Goal: Transaction & Acquisition: Book appointment/travel/reservation

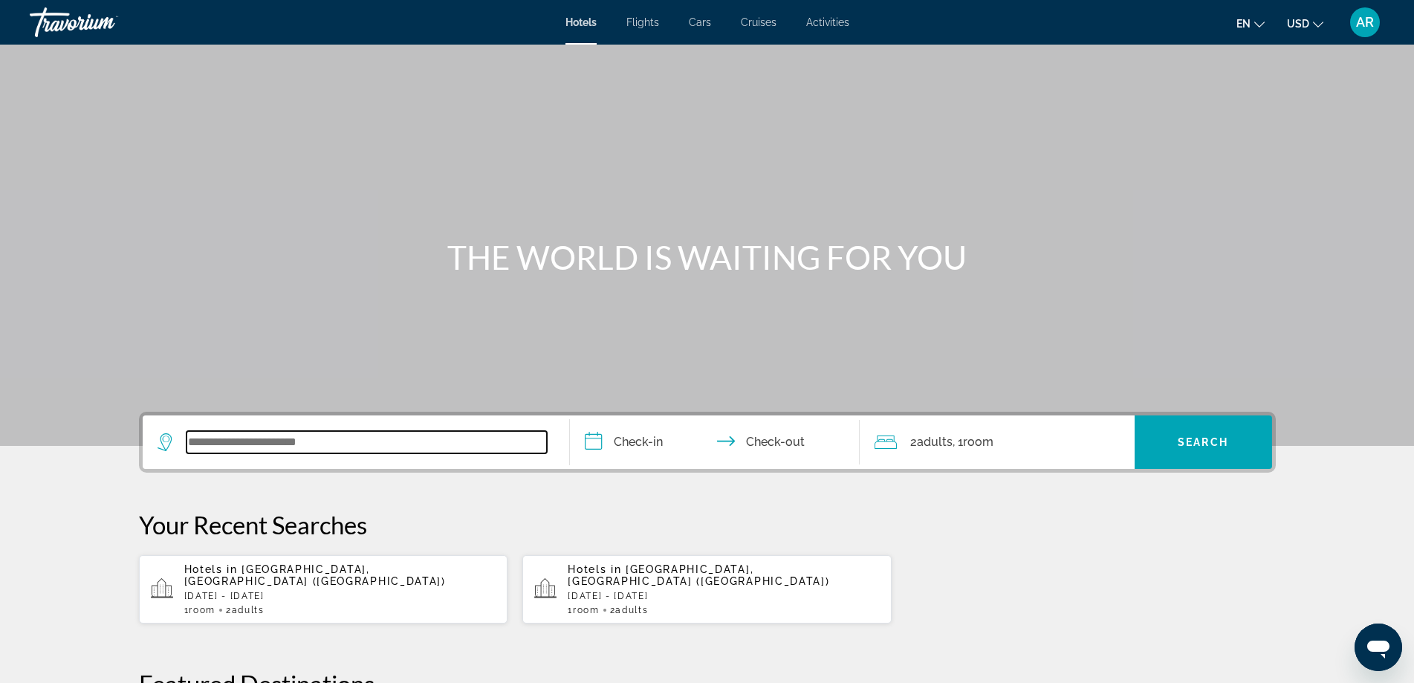
click at [362, 444] on input "Search widget" at bounding box center [366, 442] width 360 height 22
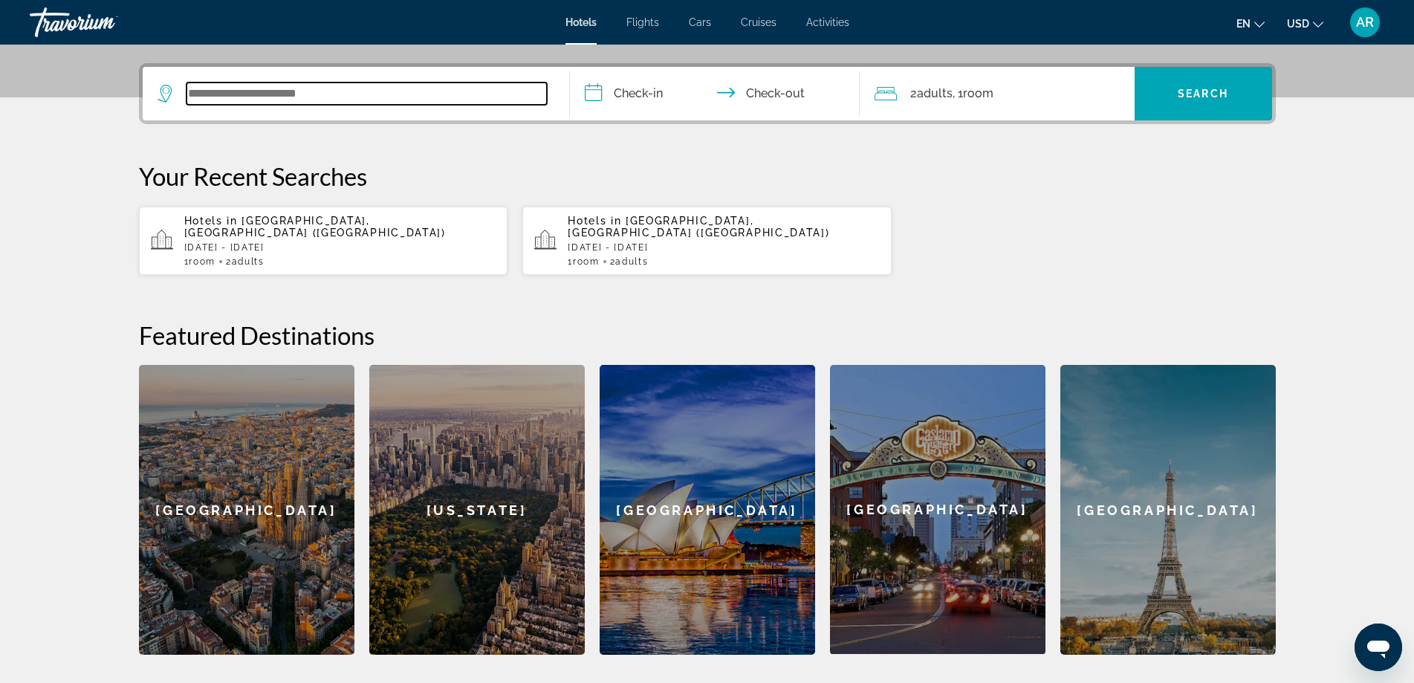
scroll to position [363, 0]
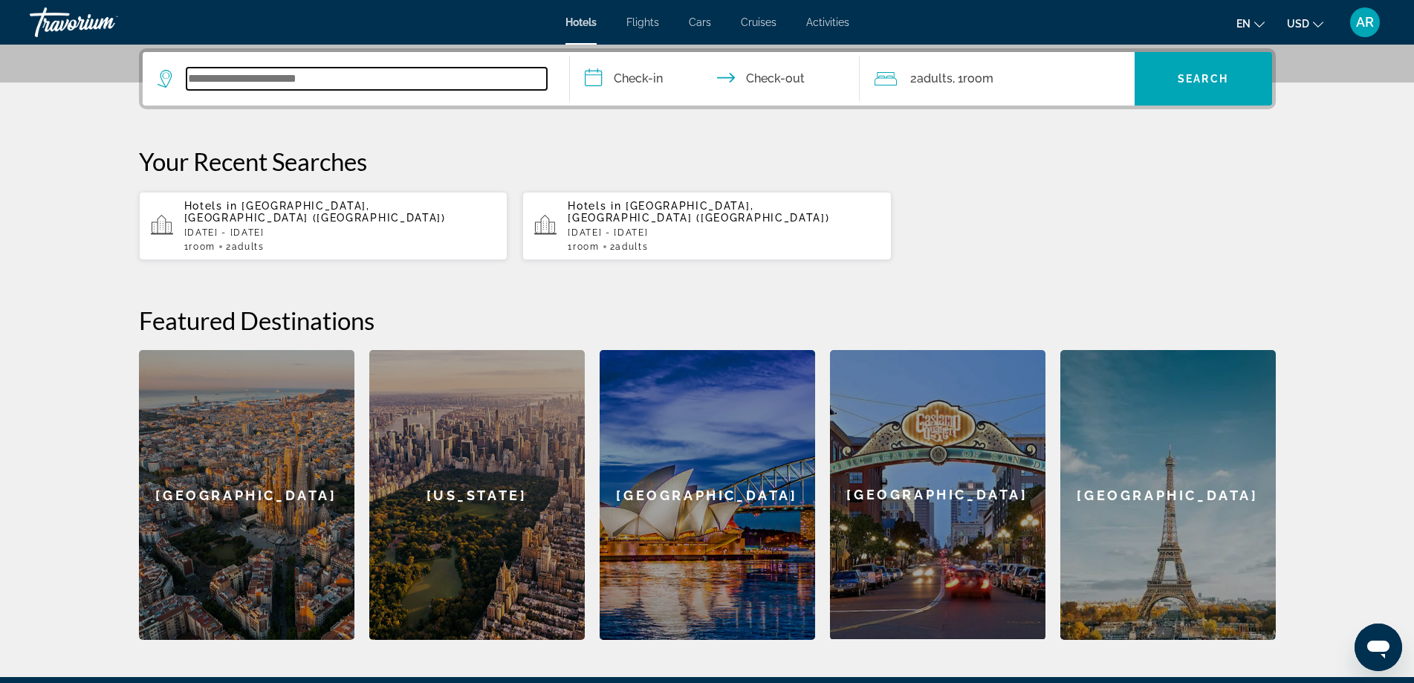
click at [464, 71] on input "Search widget" at bounding box center [366, 79] width 360 height 22
paste input "**********"
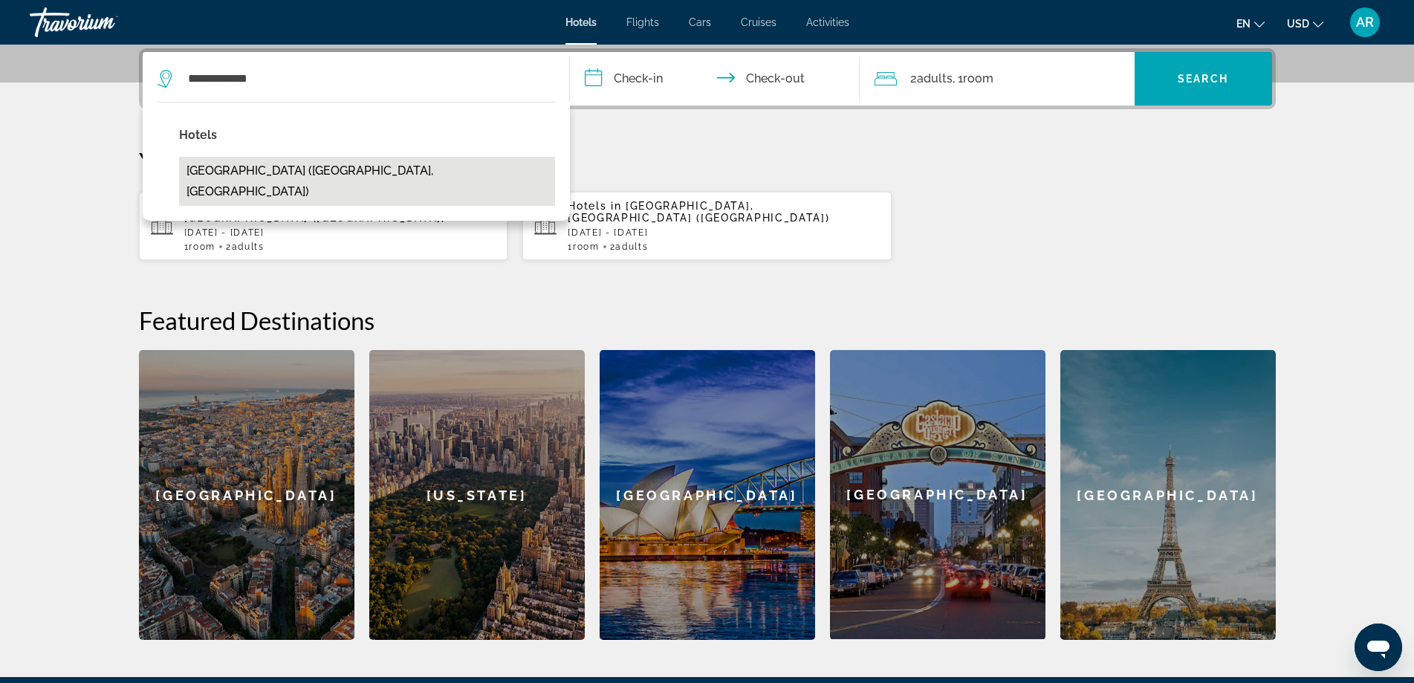
click at [280, 172] on button "[GEOGRAPHIC_DATA] ([GEOGRAPHIC_DATA], [GEOGRAPHIC_DATA])" at bounding box center [367, 181] width 376 height 49
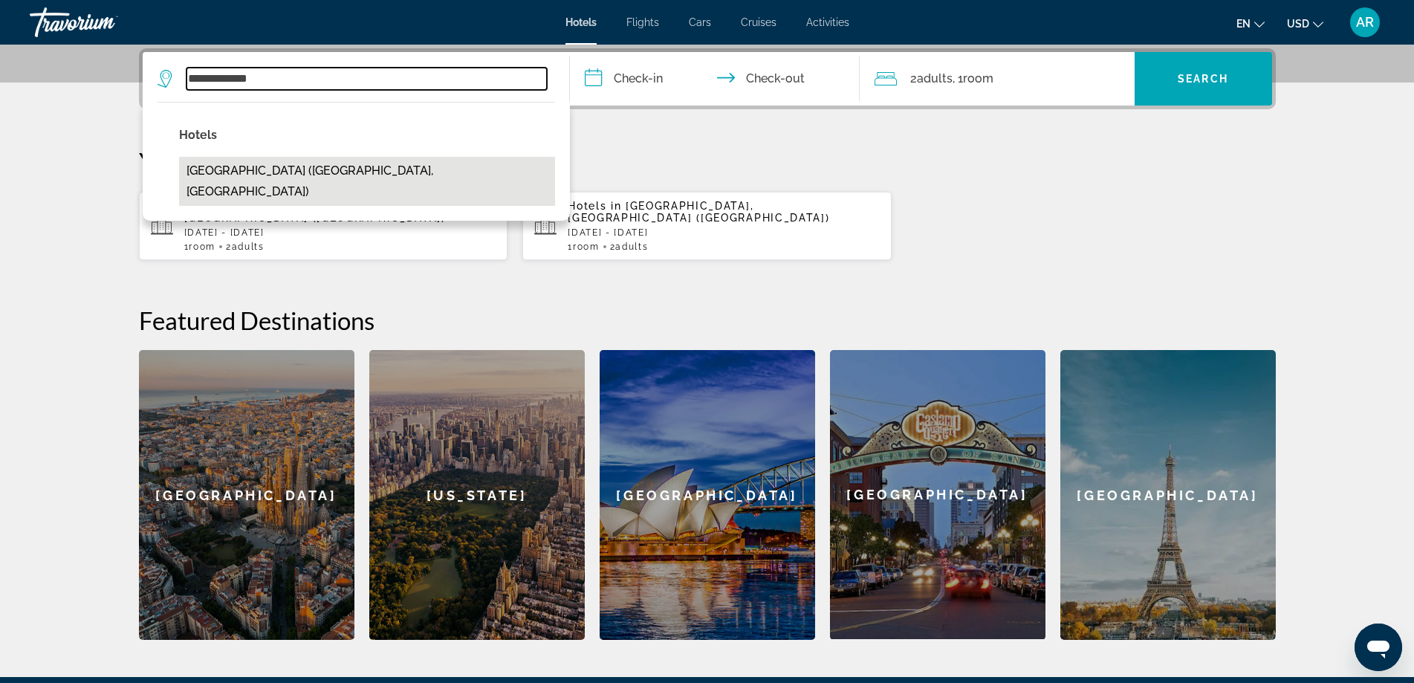
type input "**********"
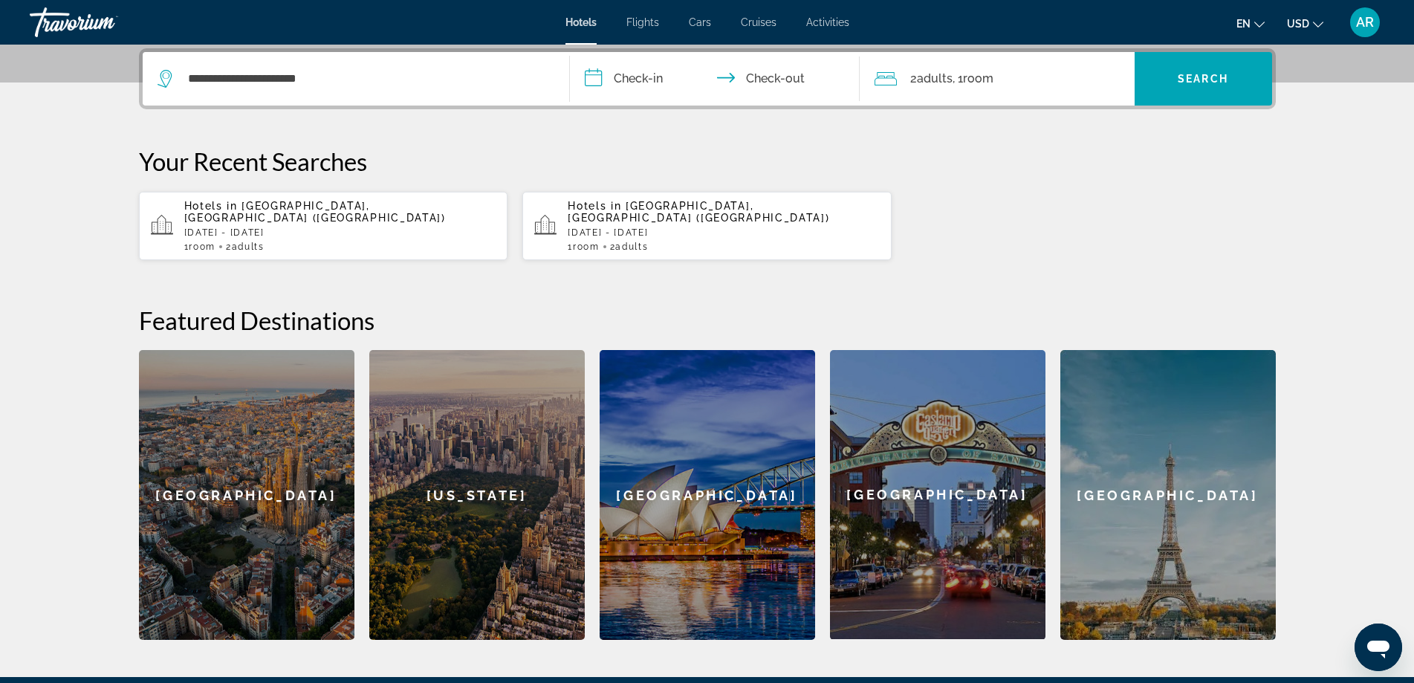
click at [660, 66] on input "**********" at bounding box center [718, 81] width 296 height 58
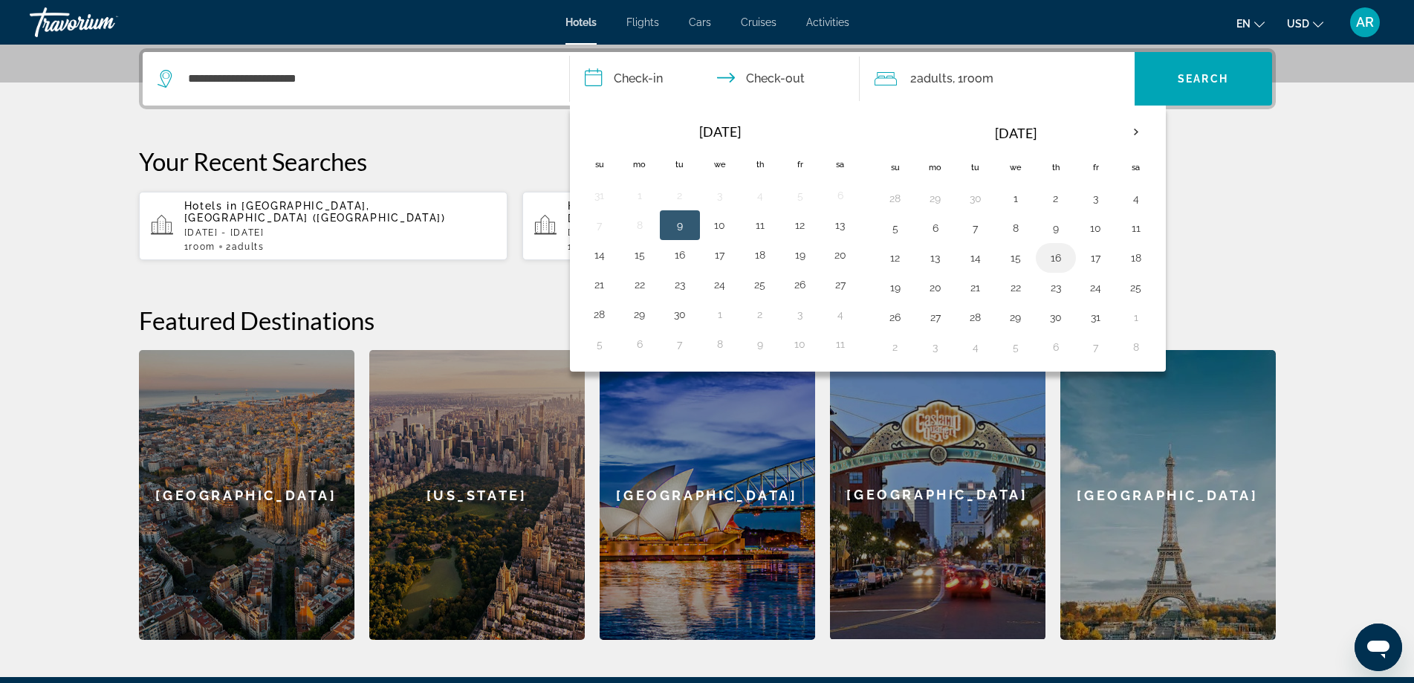
click at [1052, 254] on button "16" at bounding box center [1056, 257] width 24 height 21
click at [898, 285] on button "19" at bounding box center [895, 287] width 24 height 21
type input "**********"
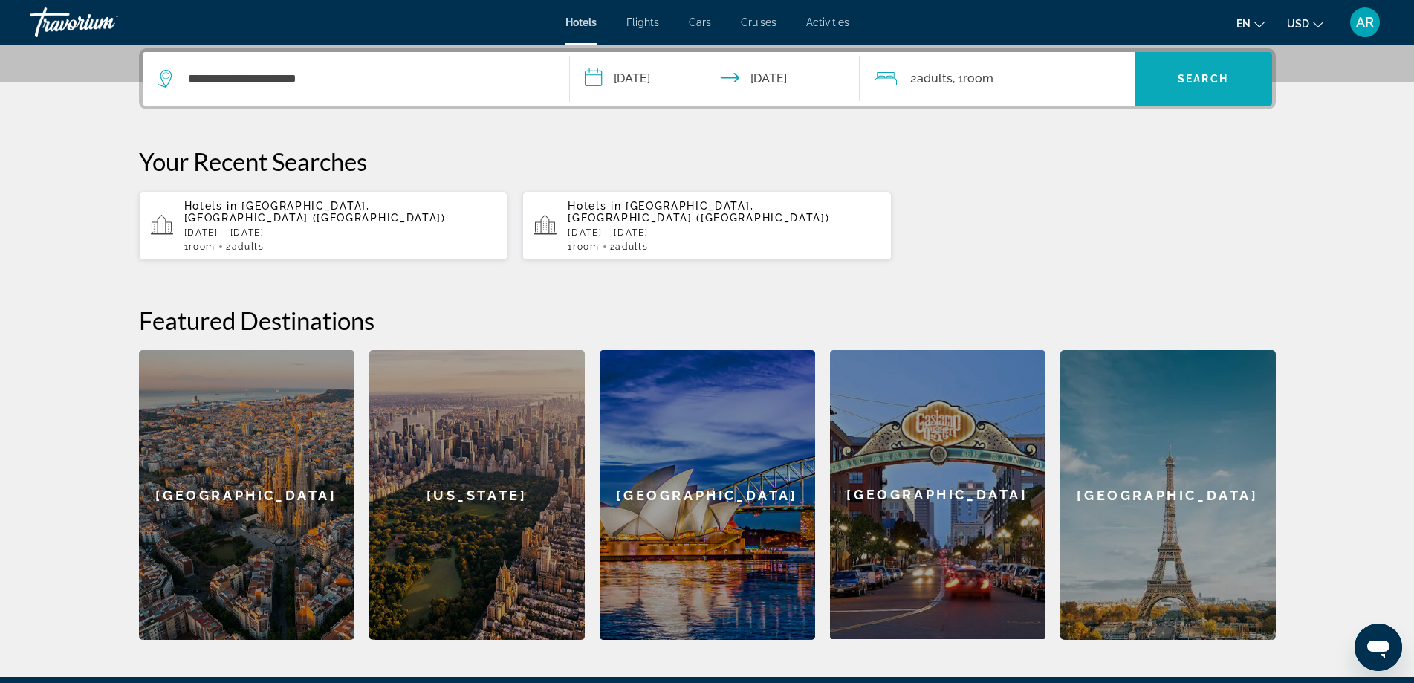
click at [1225, 81] on span "Search" at bounding box center [1203, 79] width 51 height 12
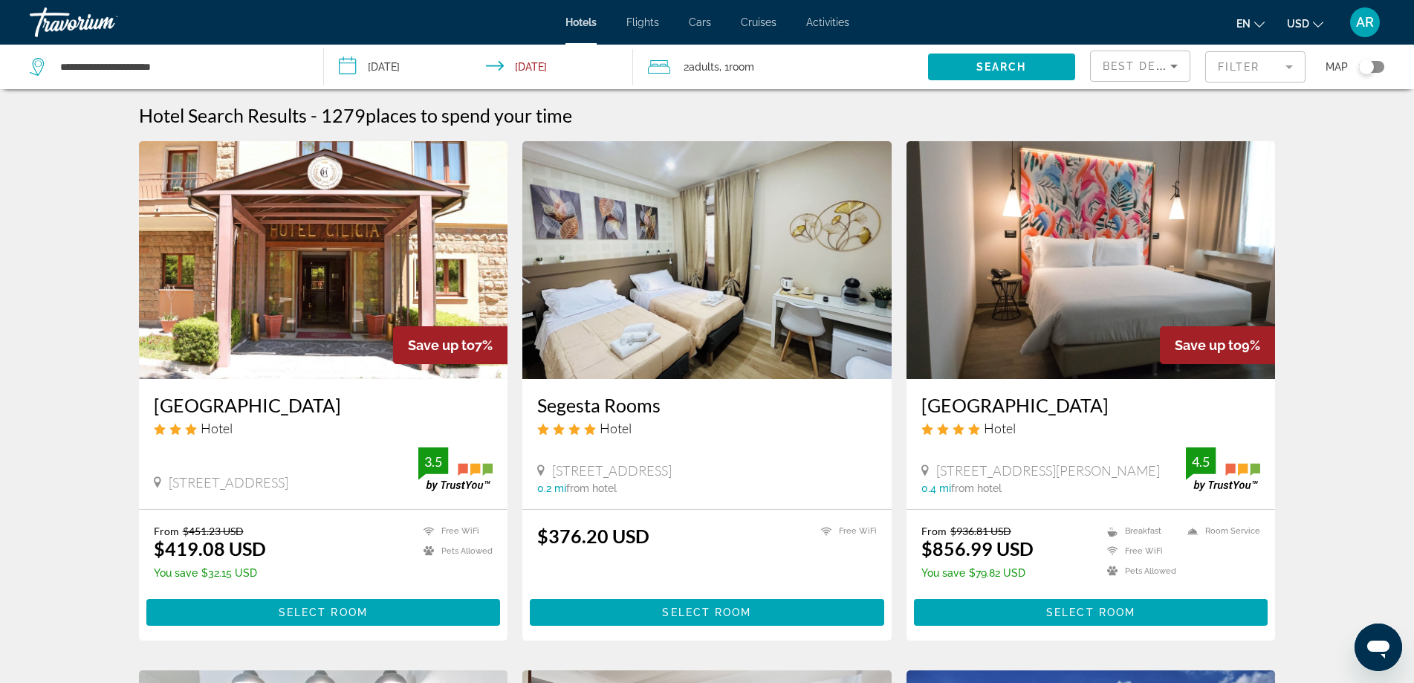
click at [334, 341] on img "Main content" at bounding box center [323, 260] width 369 height 238
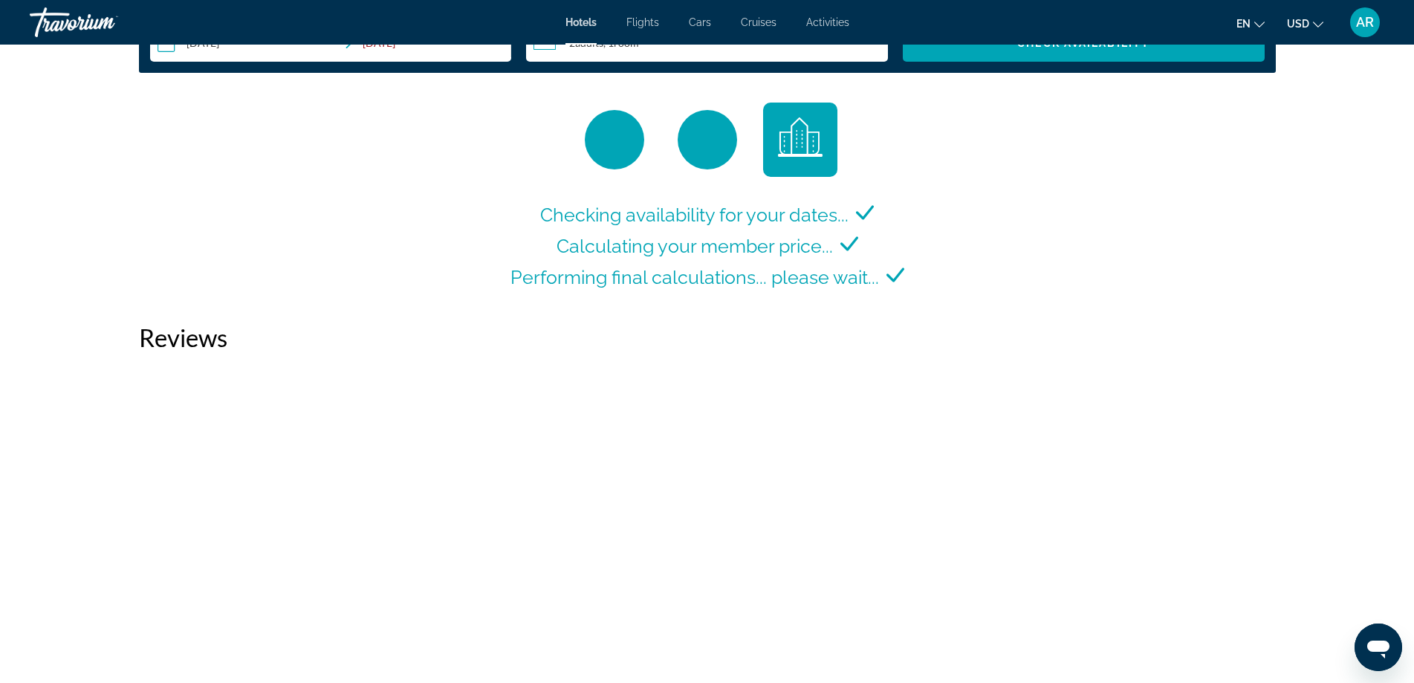
scroll to position [2006, 0]
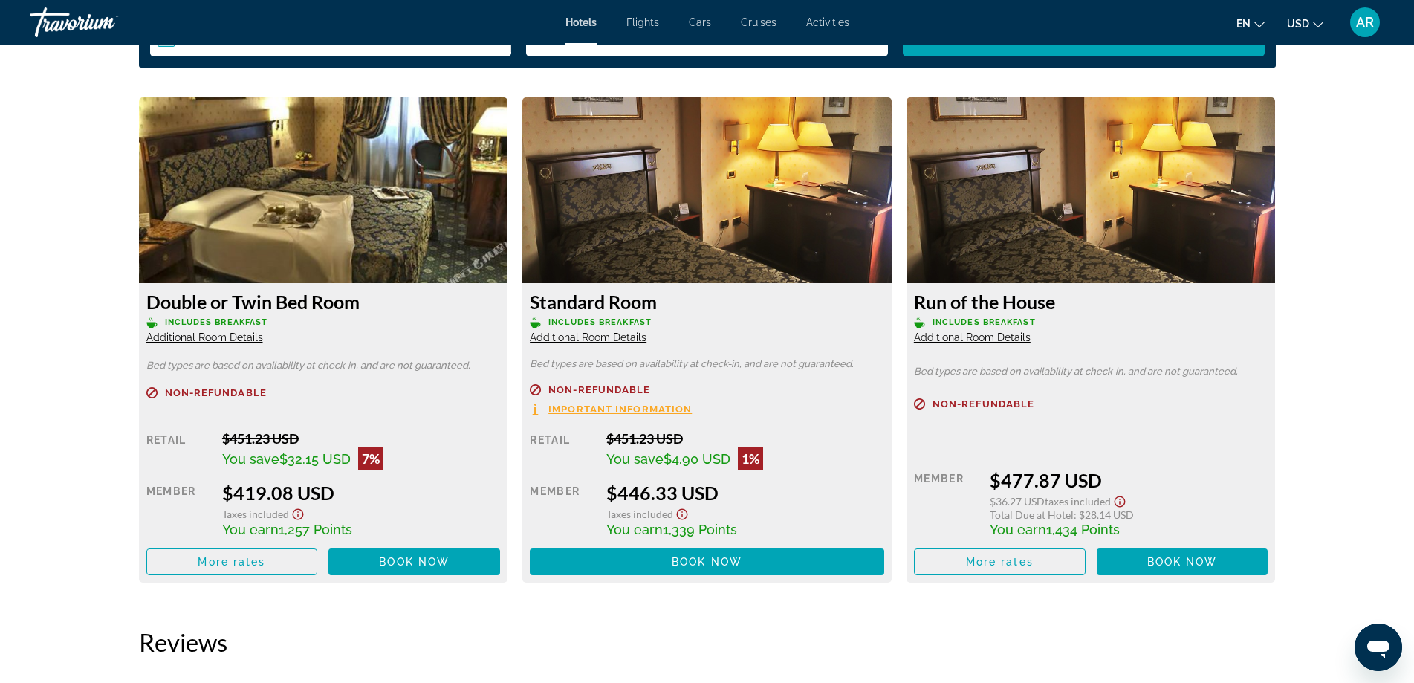
click at [1259, 30] on button "en English Español Français Italiano Português русский" at bounding box center [1250, 24] width 28 height 22
click at [1226, 158] on button "русский" at bounding box center [1220, 155] width 66 height 19
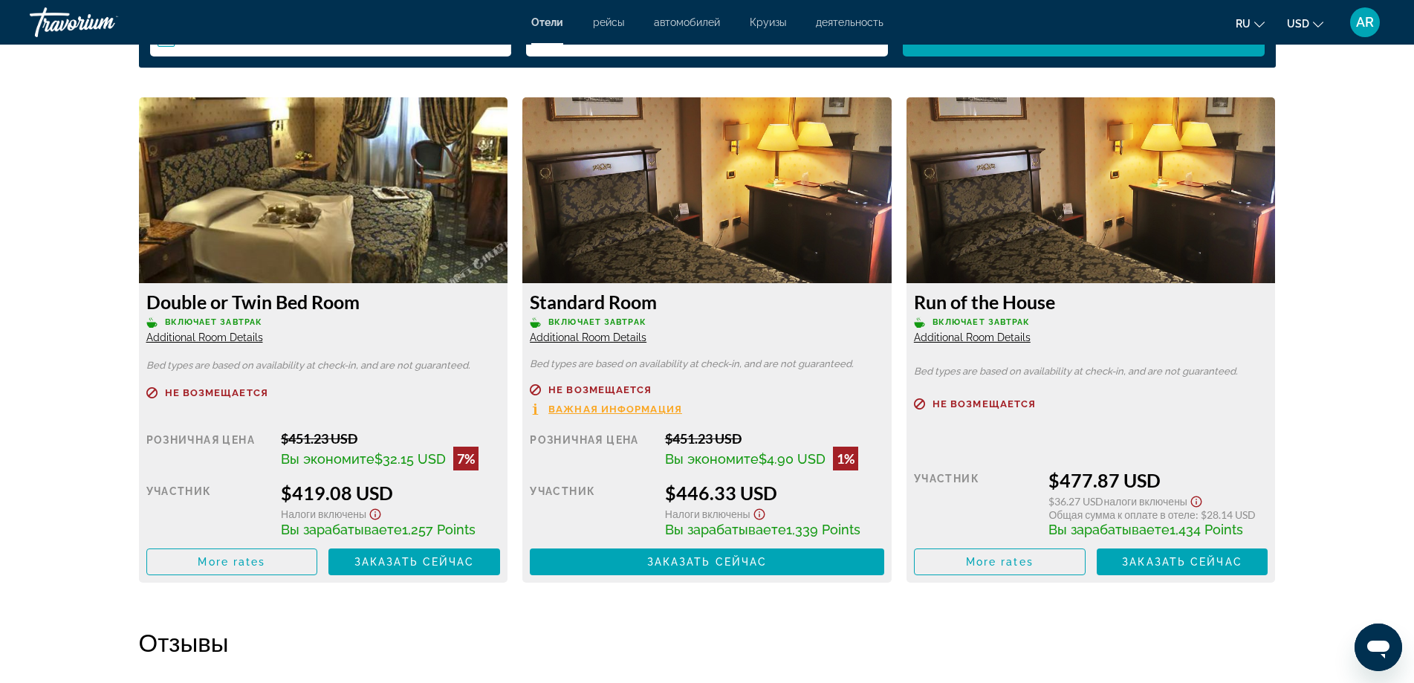
click at [1315, 26] on icon "Change currency" at bounding box center [1318, 24] width 10 height 10
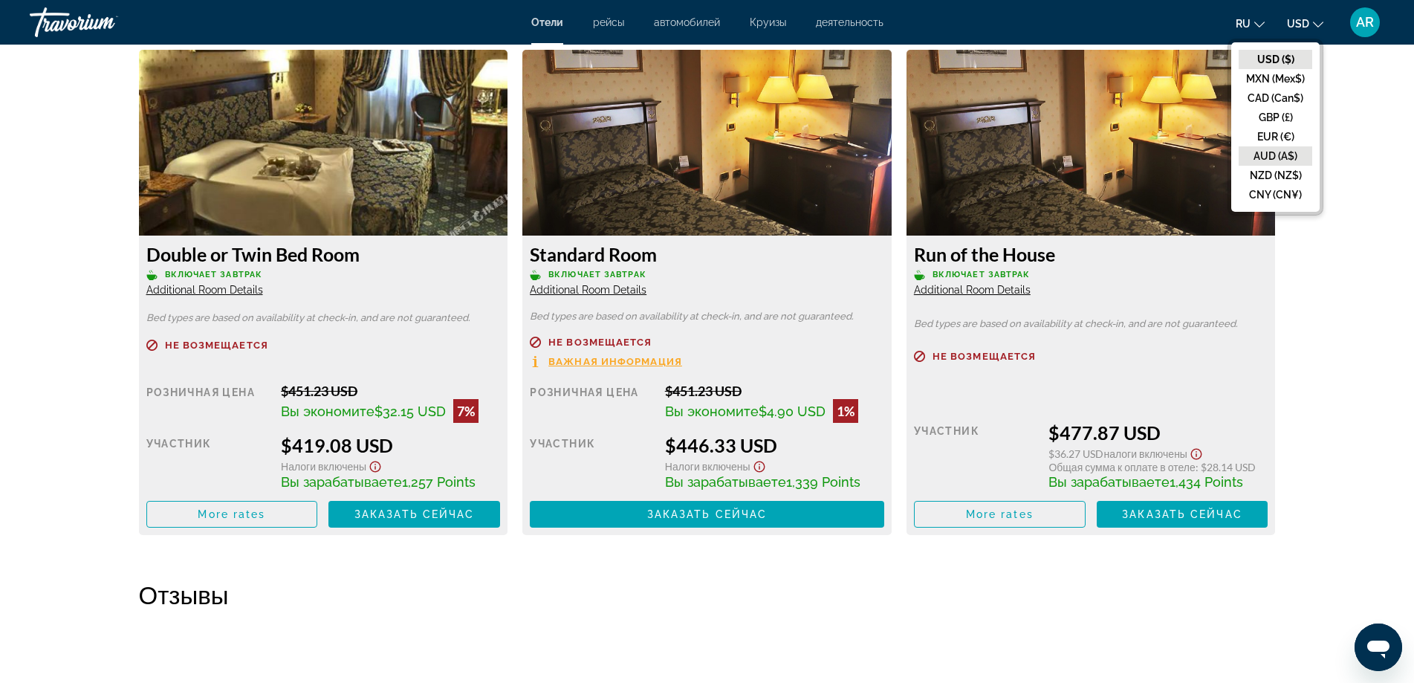
scroll to position [2080, 0]
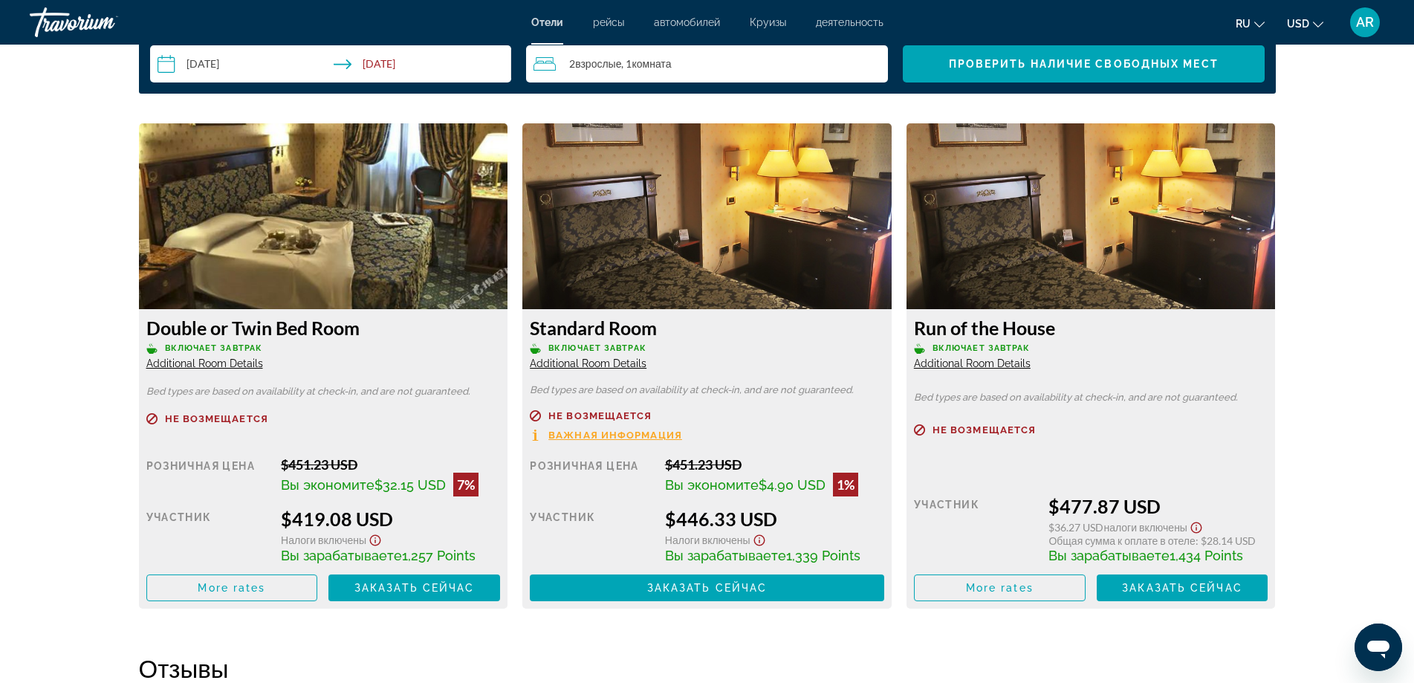
scroll to position [2006, 0]
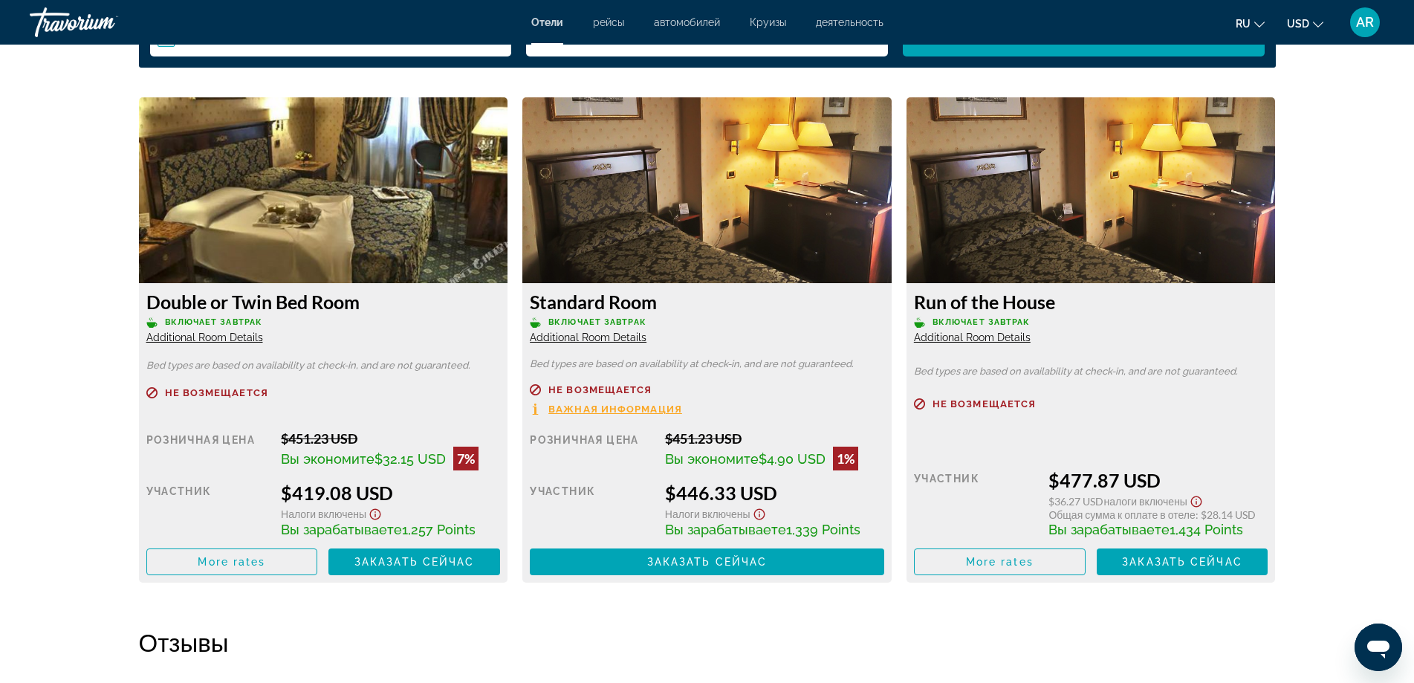
drag, startPoint x: 667, startPoint y: 406, endPoint x: 638, endPoint y: 414, distance: 30.8
click at [638, 414] on span "Важная информация" at bounding box center [615, 409] width 134 height 10
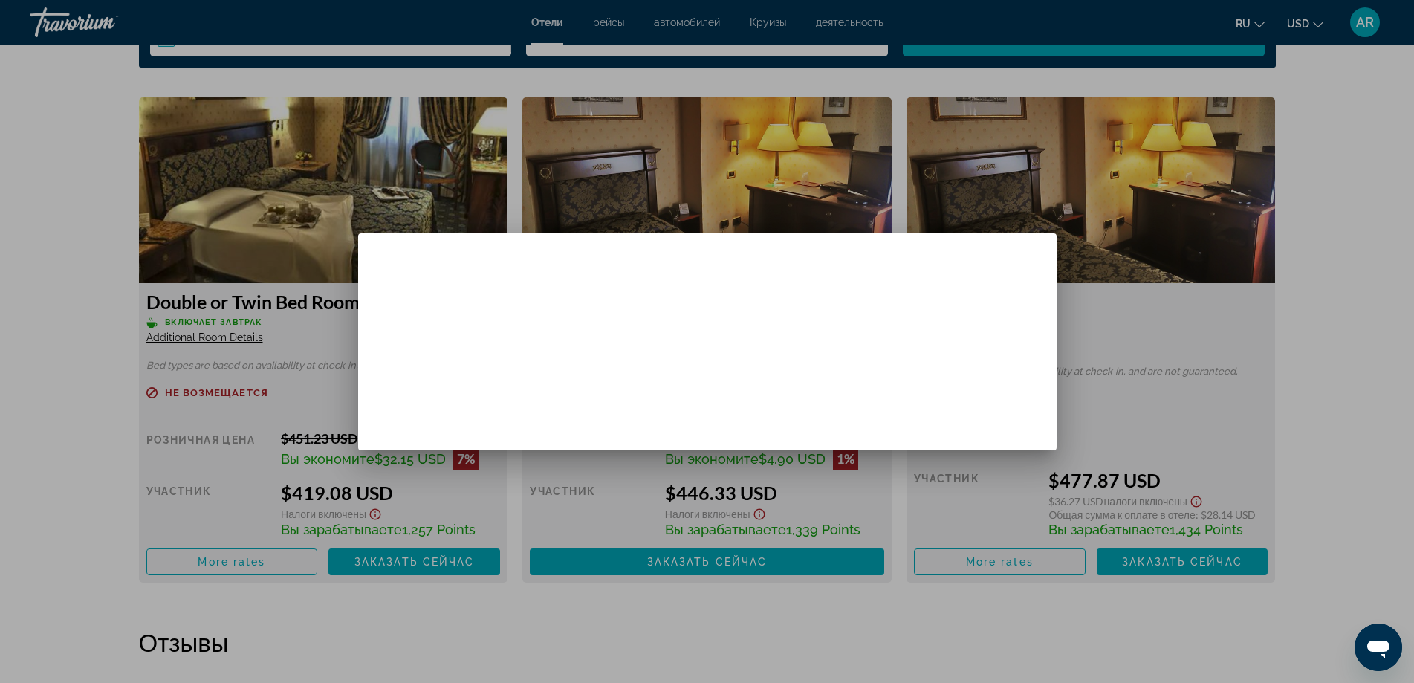
scroll to position [0, 0]
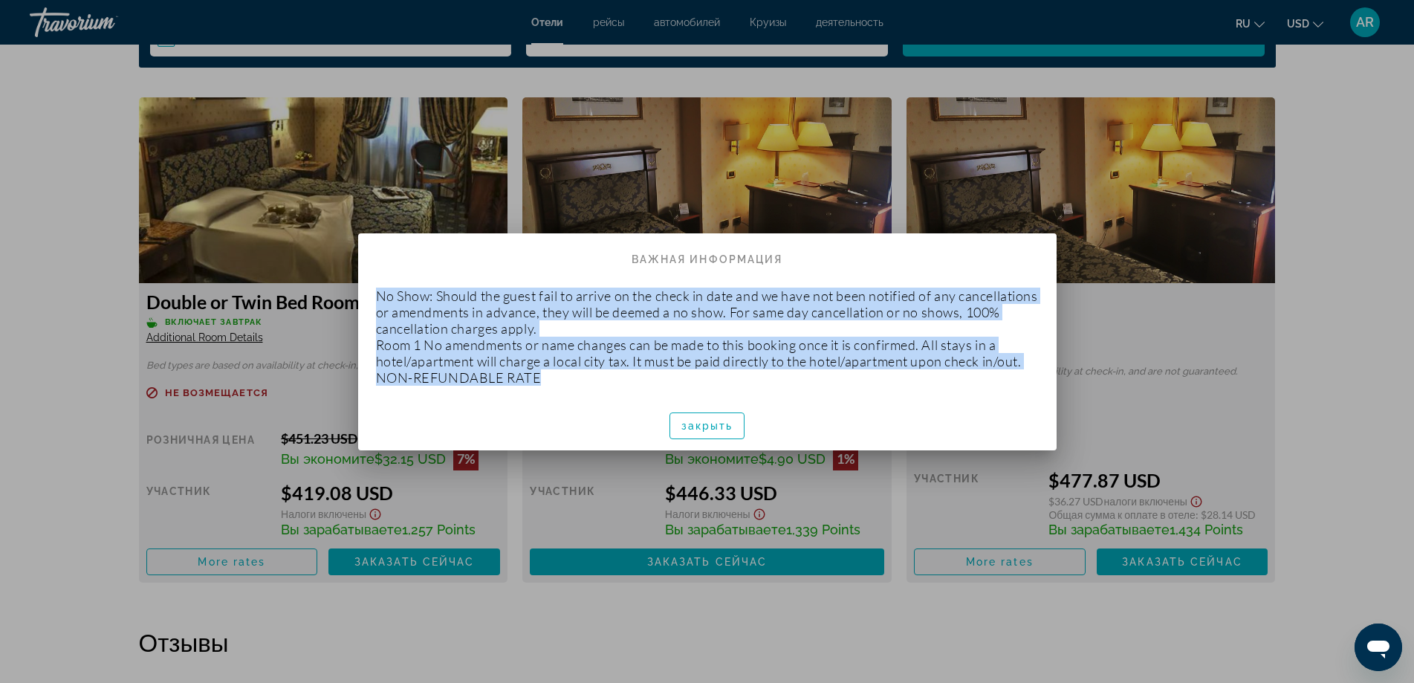
drag, startPoint x: 549, startPoint y: 379, endPoint x: 366, endPoint y: 298, distance: 199.9
click at [366, 298] on div "No Show: Should the guest fail to arrive on the check in date and we have not b…" at bounding box center [707, 337] width 698 height 128
copy p "No Show: Should the guest fail to arrive on the check in date and we have not b…"
click at [700, 423] on span "закрыть" at bounding box center [707, 426] width 52 height 12
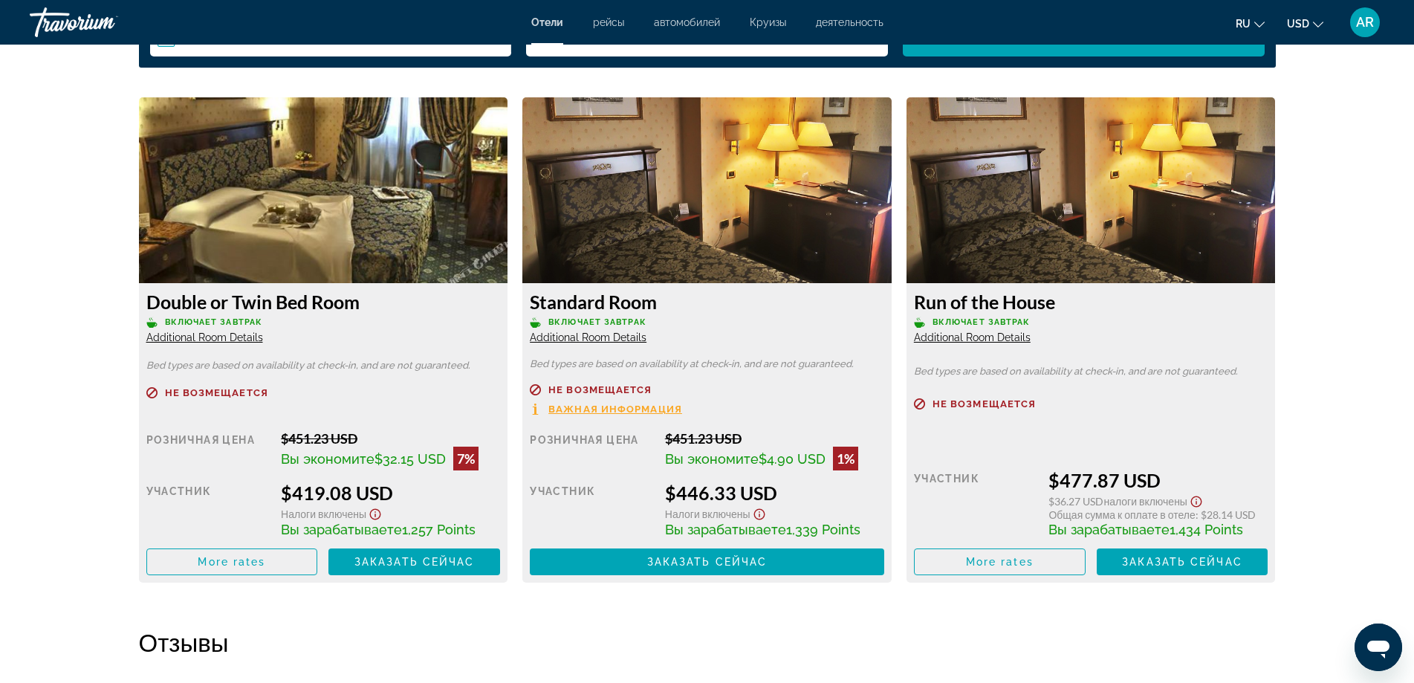
scroll to position [2006, 0]
click at [268, 559] on span "Main content" at bounding box center [232, 562] width 170 height 36
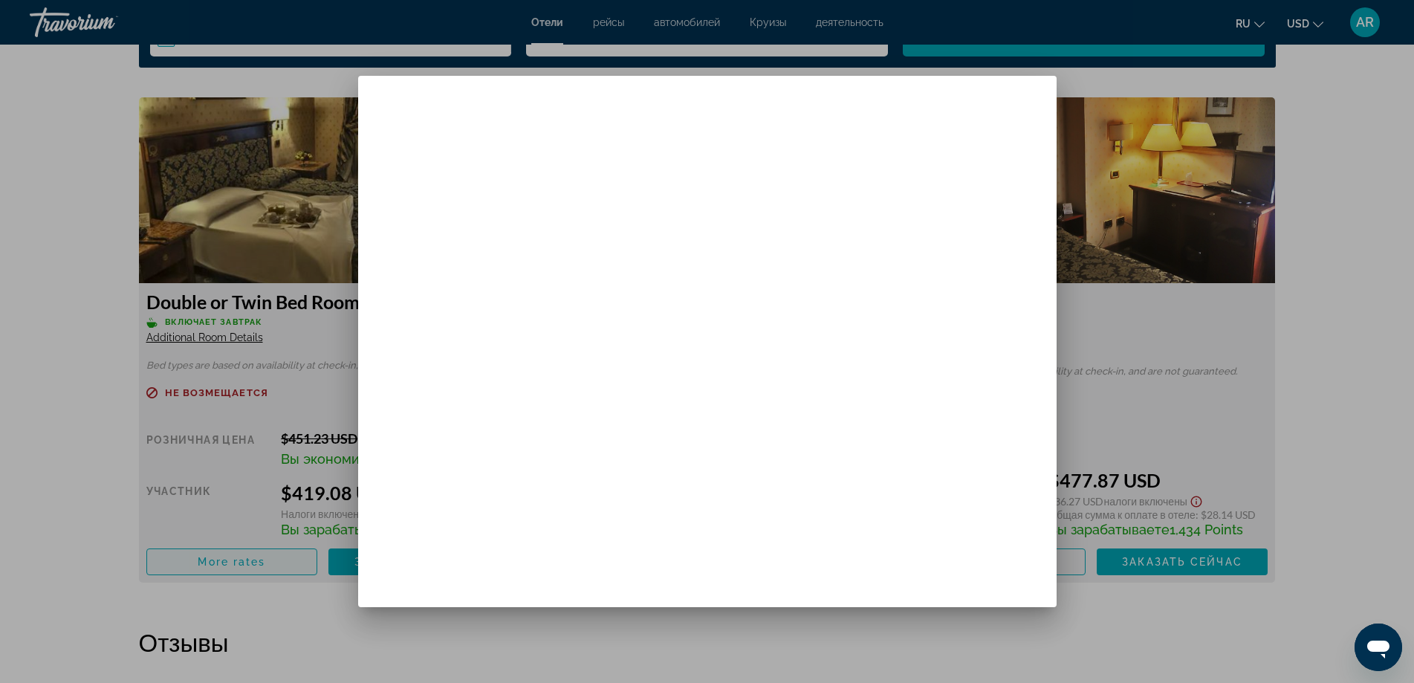
scroll to position [0, 0]
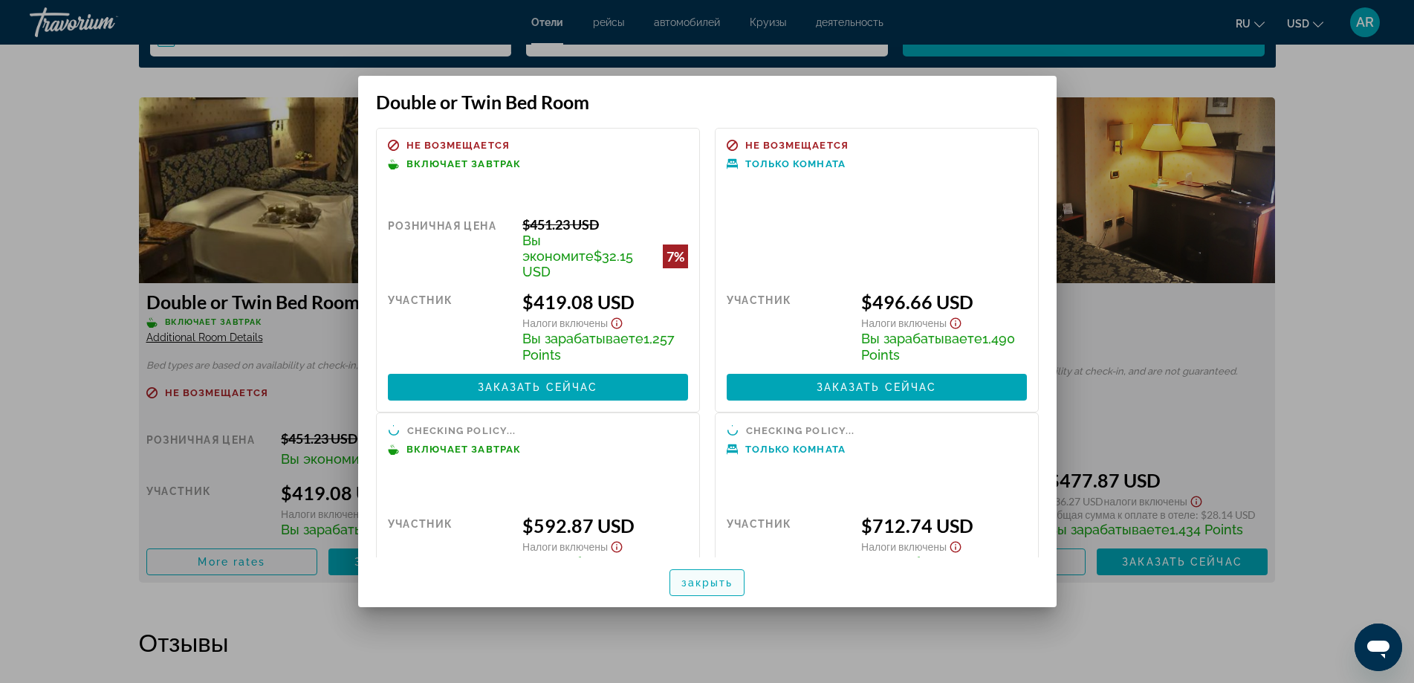
click at [712, 584] on span "закрыть" at bounding box center [707, 583] width 52 height 12
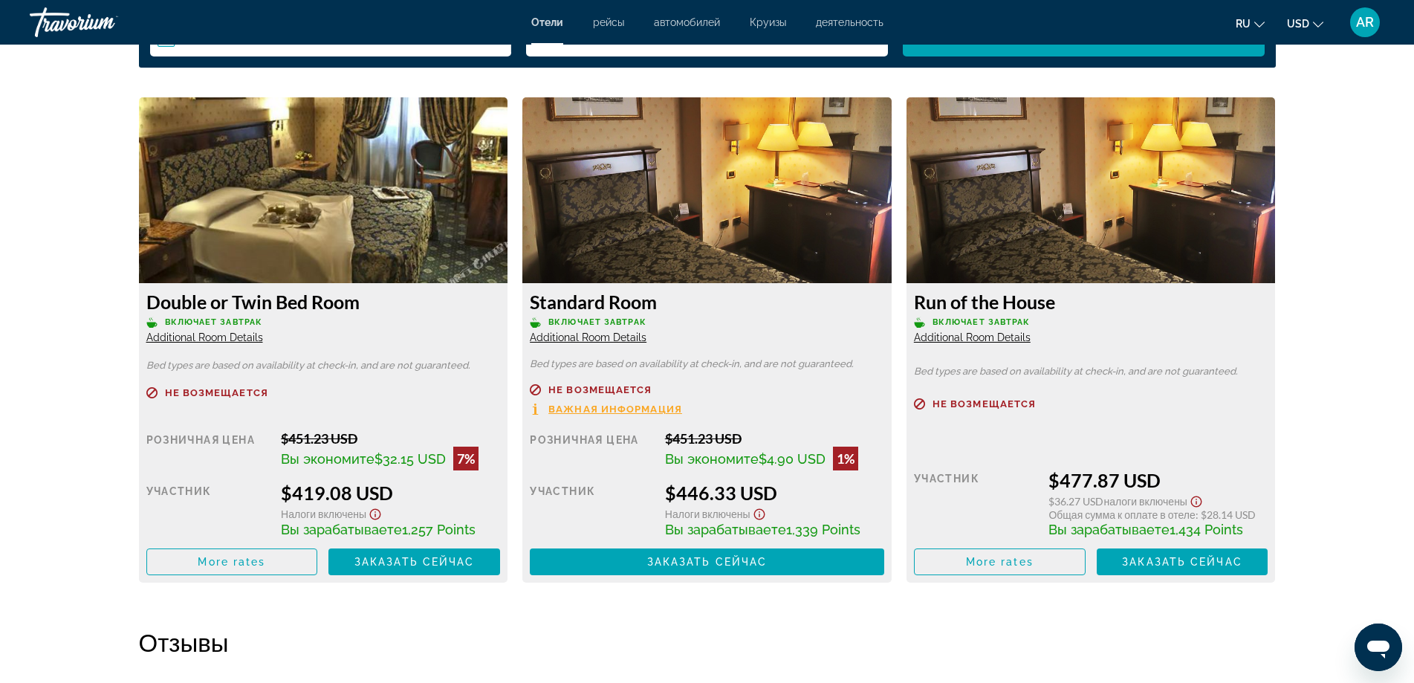
scroll to position [2006, 0]
click at [395, 564] on span "Заказать сейчас" at bounding box center [414, 562] width 120 height 12
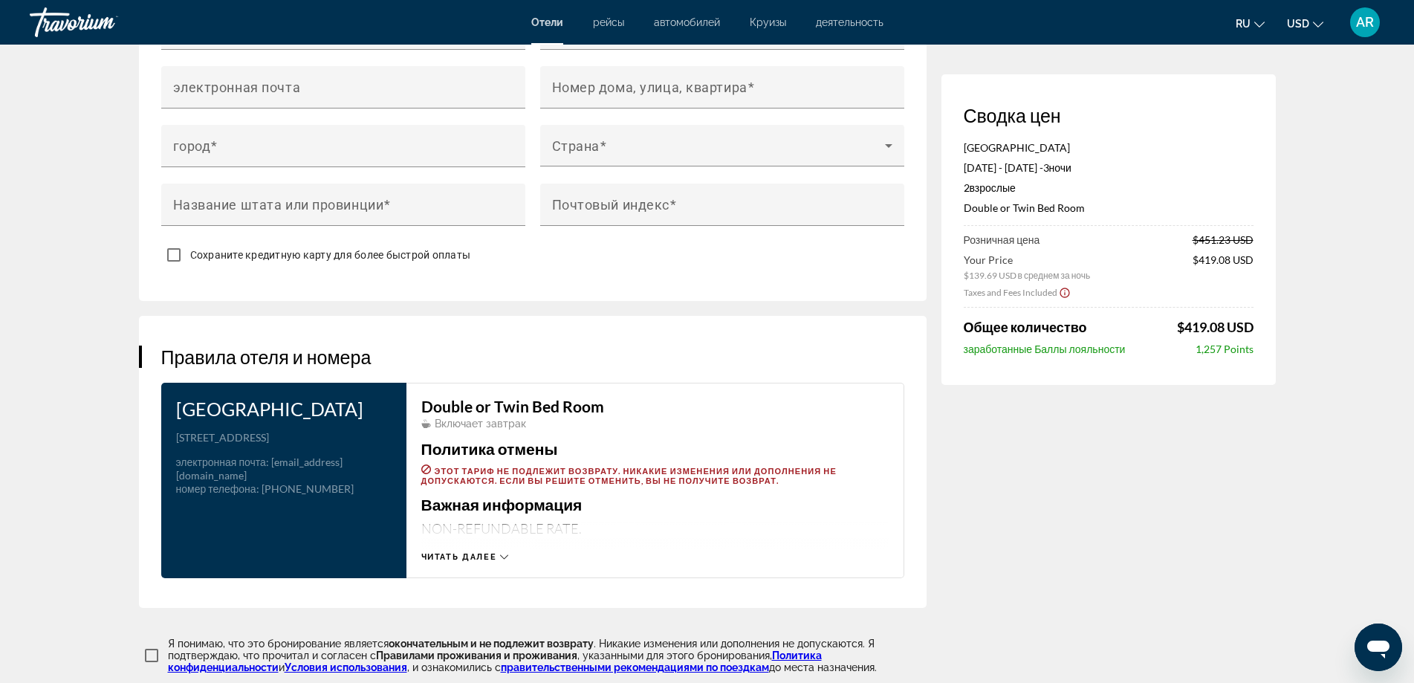
scroll to position [1635, 0]
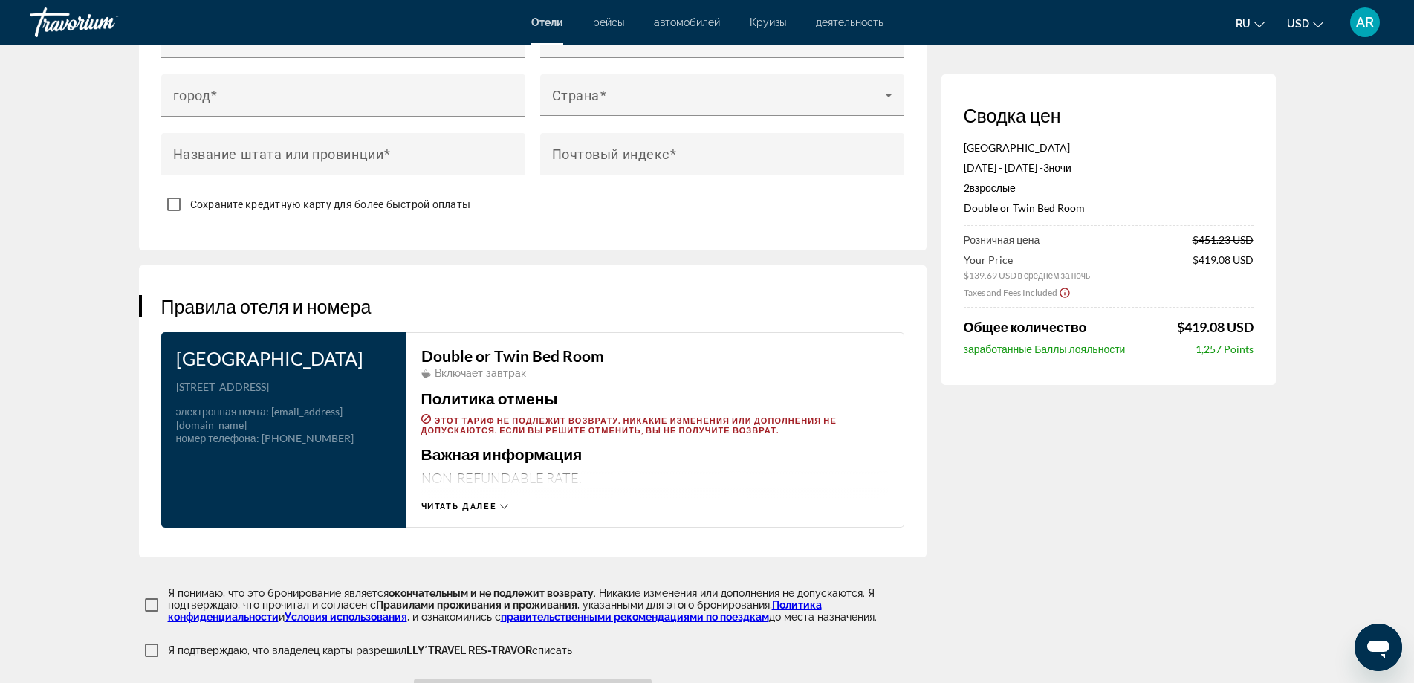
click at [504, 502] on icon "Main content" at bounding box center [504, 506] width 8 height 8
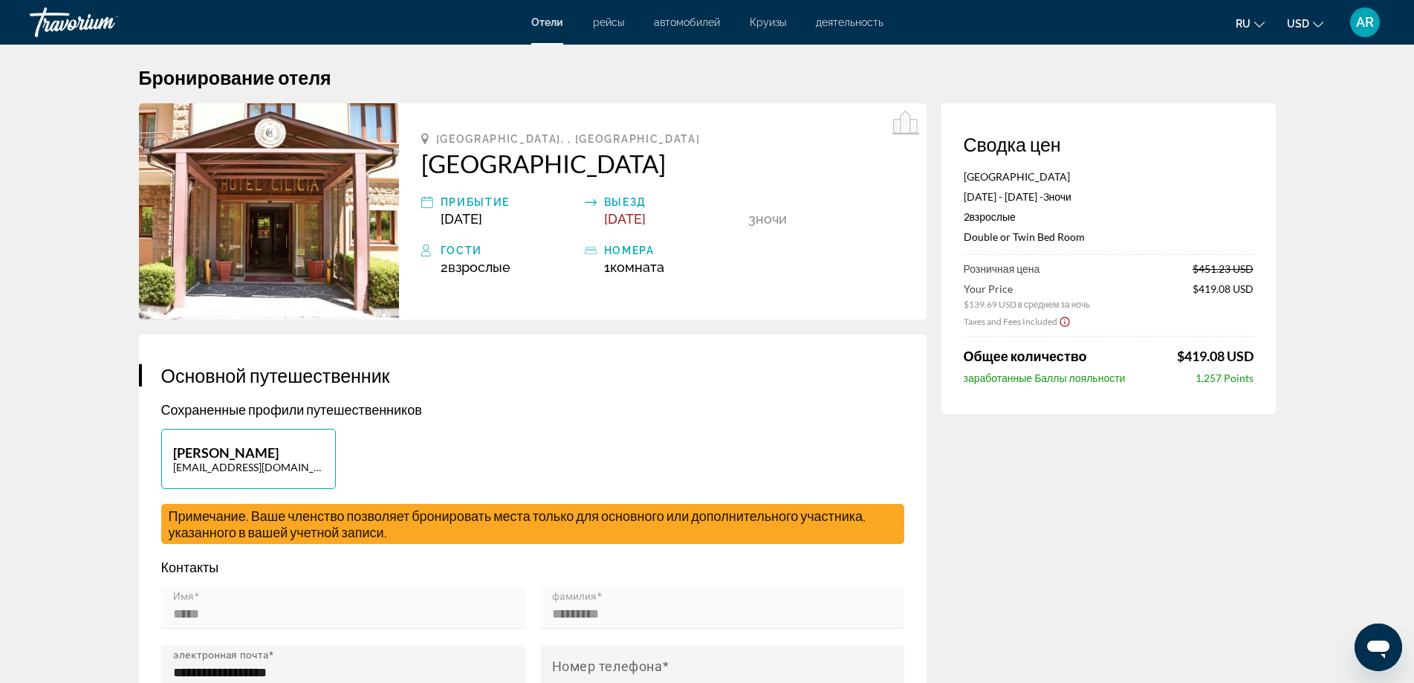
scroll to position [0, 0]
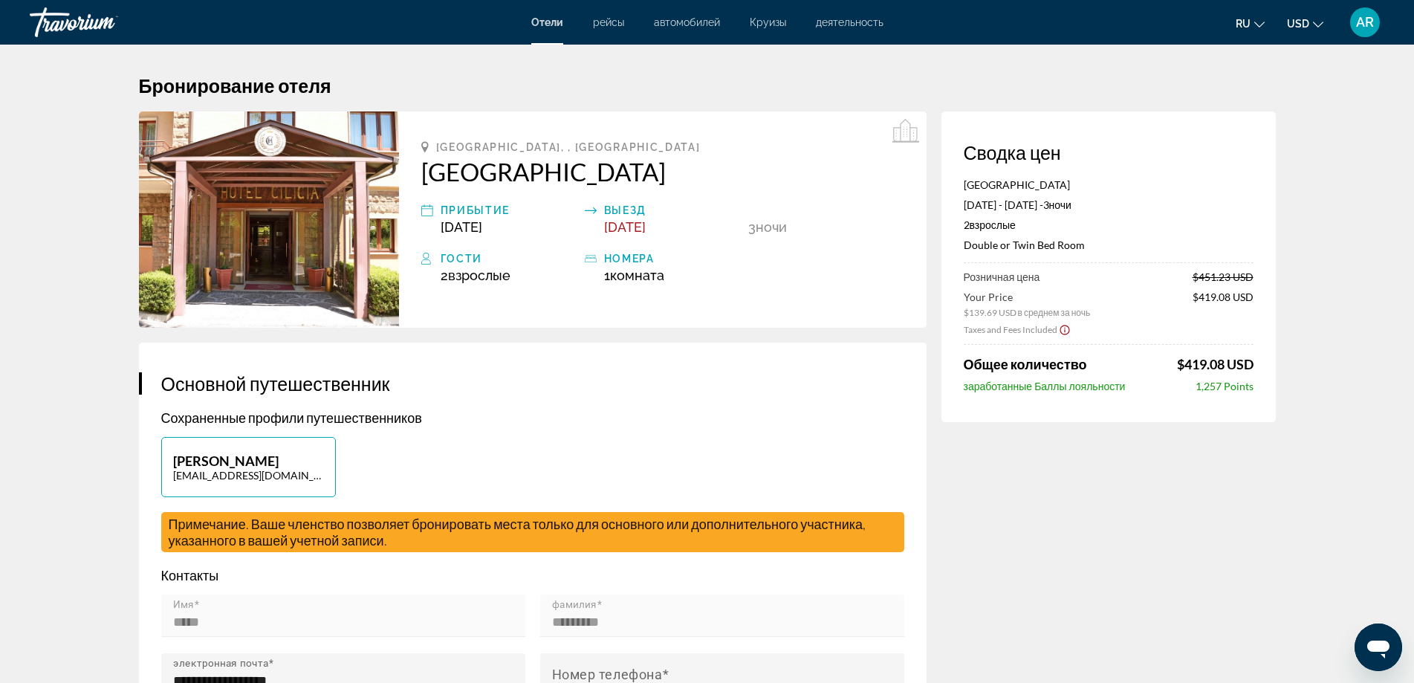
drag, startPoint x: 519, startPoint y: 175, endPoint x: 500, endPoint y: 455, distance: 280.0
click at [500, 455] on div "[PERSON_NAME] [PERSON_NAME][EMAIL_ADDRESS][DOMAIN_NAME]" at bounding box center [533, 474] width 758 height 75
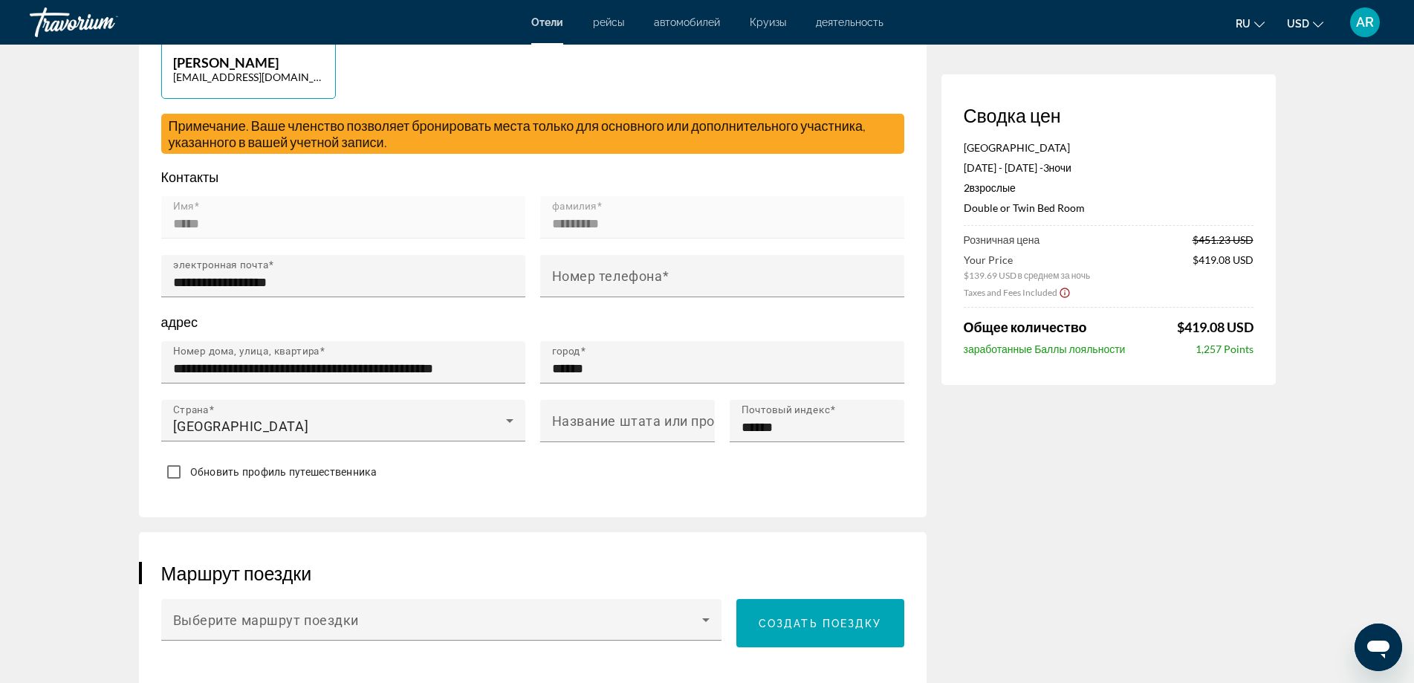
scroll to position [372, 0]
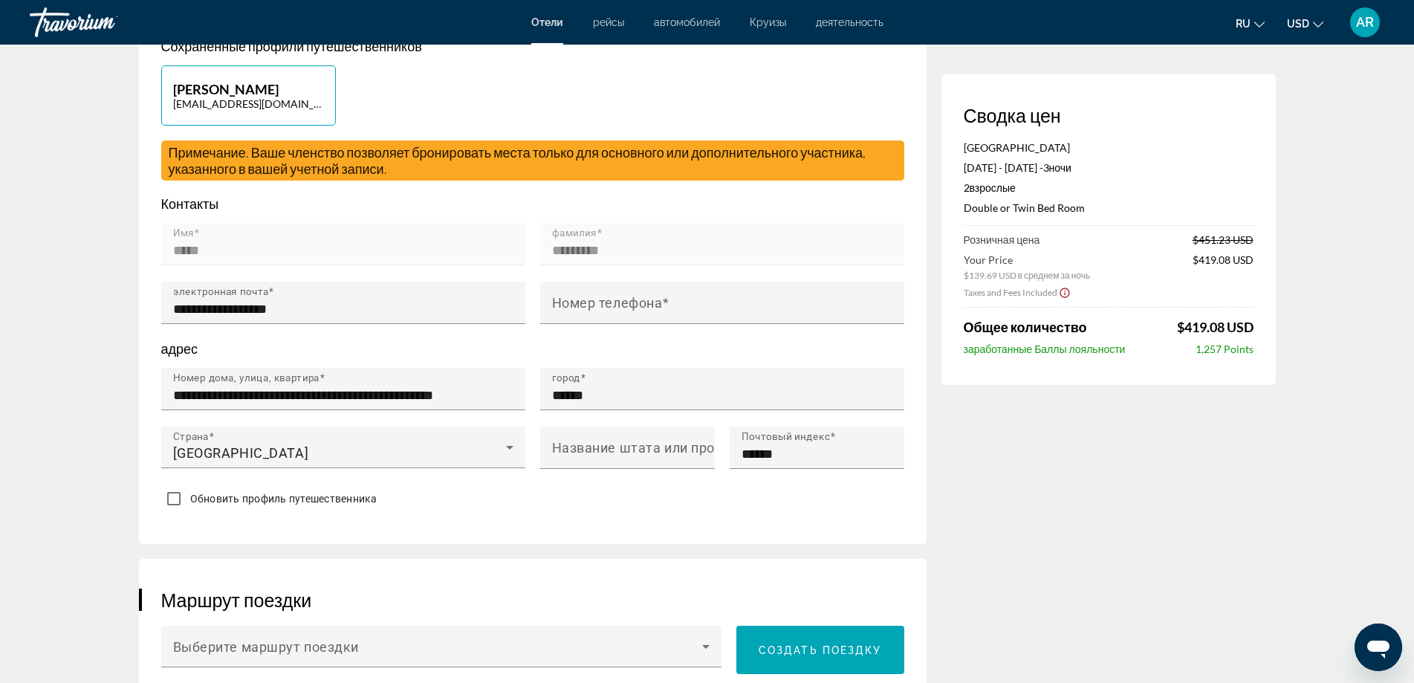
click at [859, 512] on div "**********" at bounding box center [533, 257] width 788 height 573
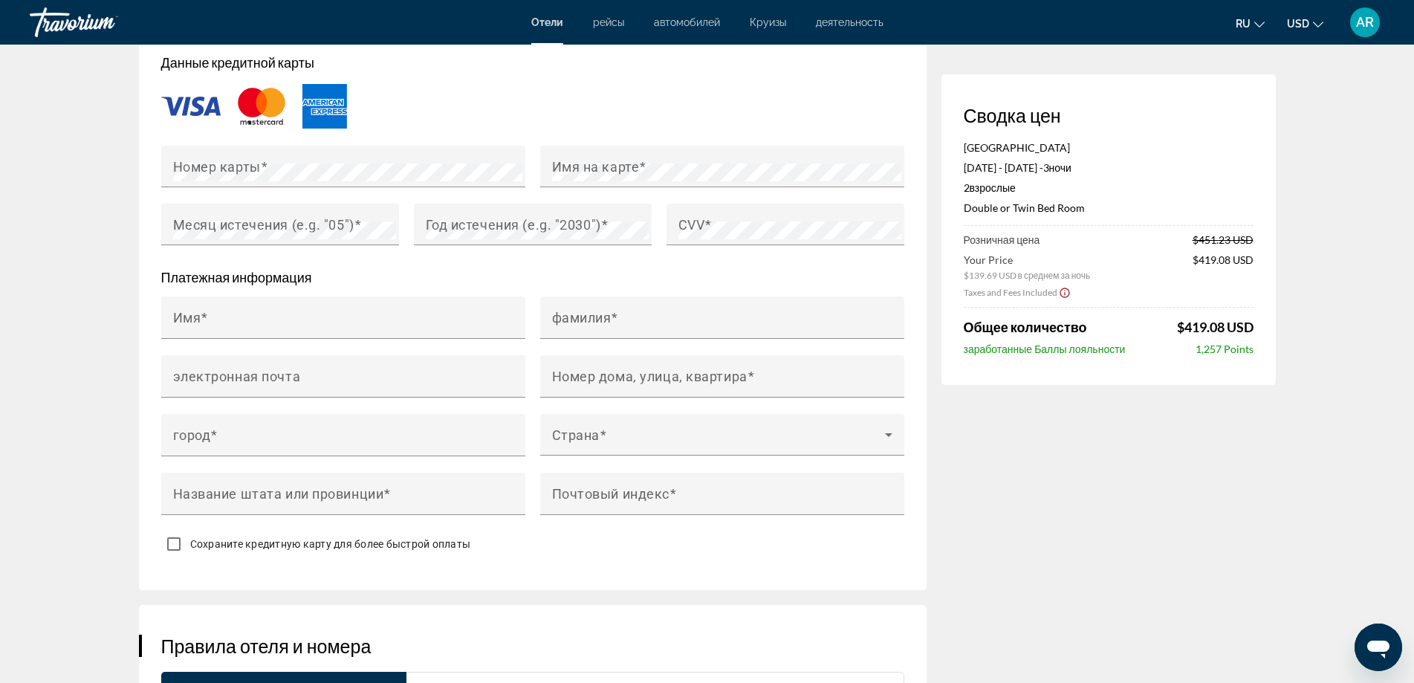
scroll to position [1040, 0]
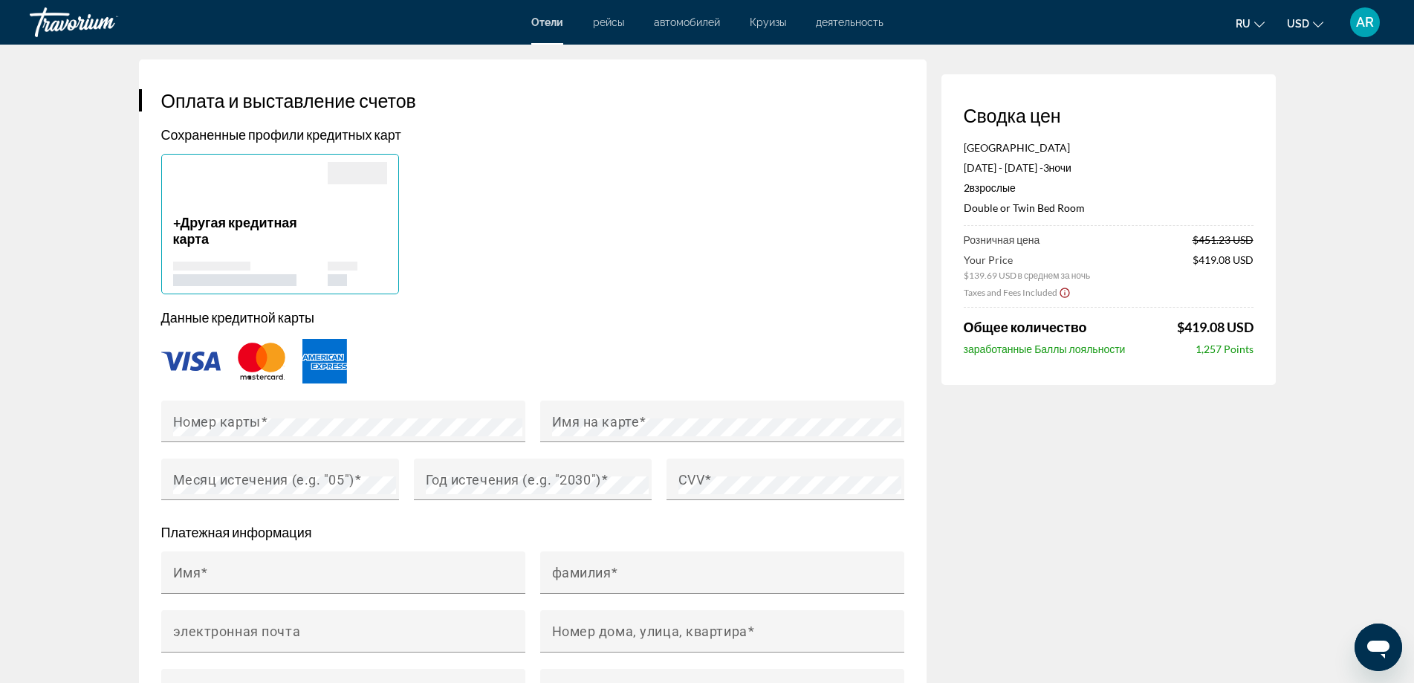
click at [218, 215] on span "Другая кредитная карта" at bounding box center [235, 230] width 124 height 33
click at [229, 421] on mat-label "Номер карты" at bounding box center [217, 421] width 88 height 16
click at [175, 215] on p "+ Другая кредитная карта" at bounding box center [250, 230] width 155 height 33
click at [218, 418] on mat-label "Номер карты" at bounding box center [217, 421] width 88 height 16
click at [217, 424] on mat-label "Номер карты" at bounding box center [217, 421] width 88 height 16
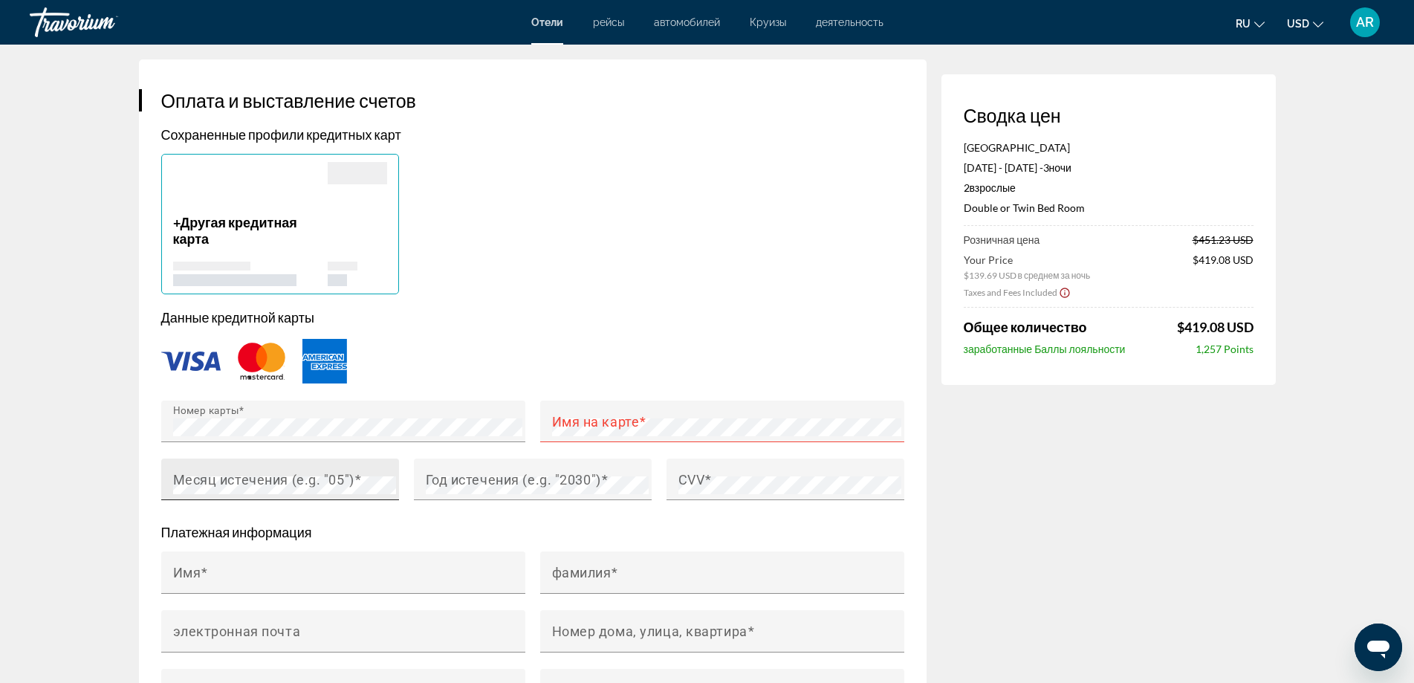
click at [202, 478] on mat-label "Месяц истечения (e.g. "05")" at bounding box center [263, 479] width 181 height 16
click at [477, 477] on mat-label "Год истечения (e.g. "2030")" at bounding box center [513, 479] width 175 height 16
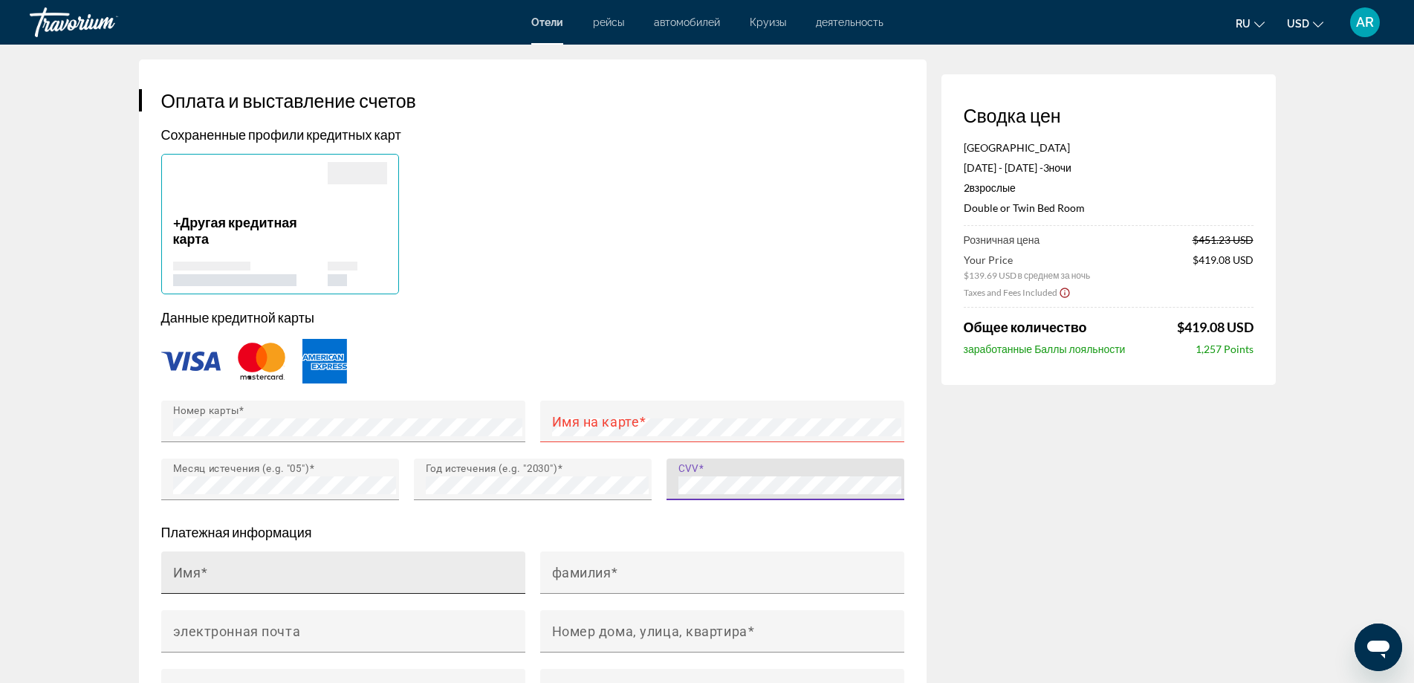
click at [434, 571] on input "Имя" at bounding box center [347, 579] width 349 height 18
type input "*****"
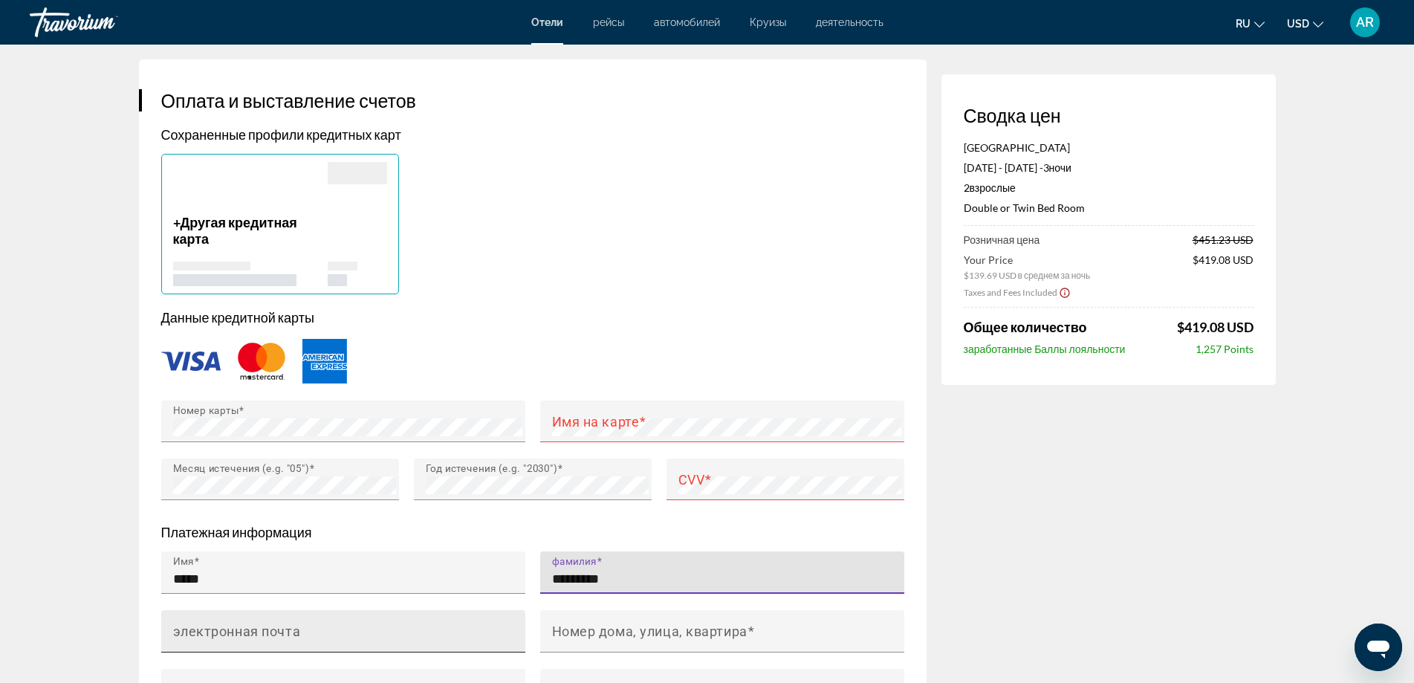
type input "*********"
click at [285, 623] on mat-label "электронная почта" at bounding box center [237, 631] width 128 height 16
click at [285, 629] on input "электронная почта" at bounding box center [347, 638] width 349 height 18
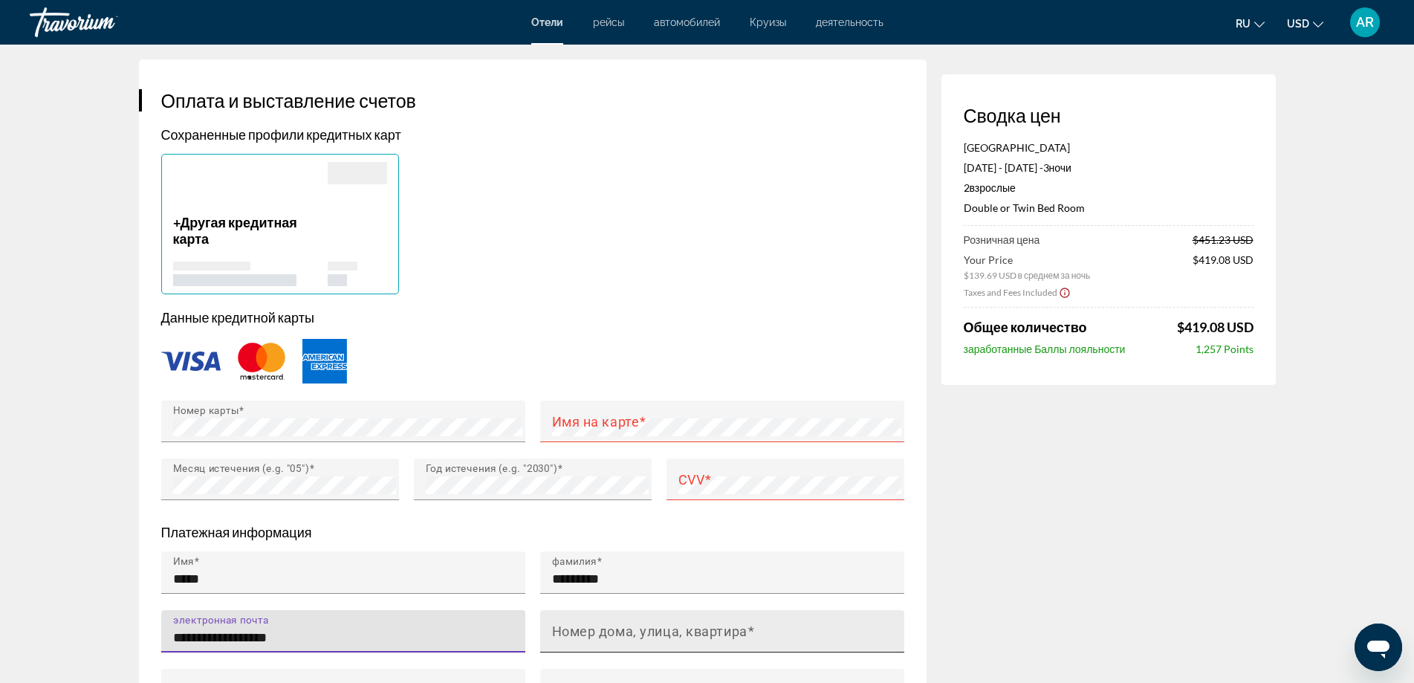
type input "**********"
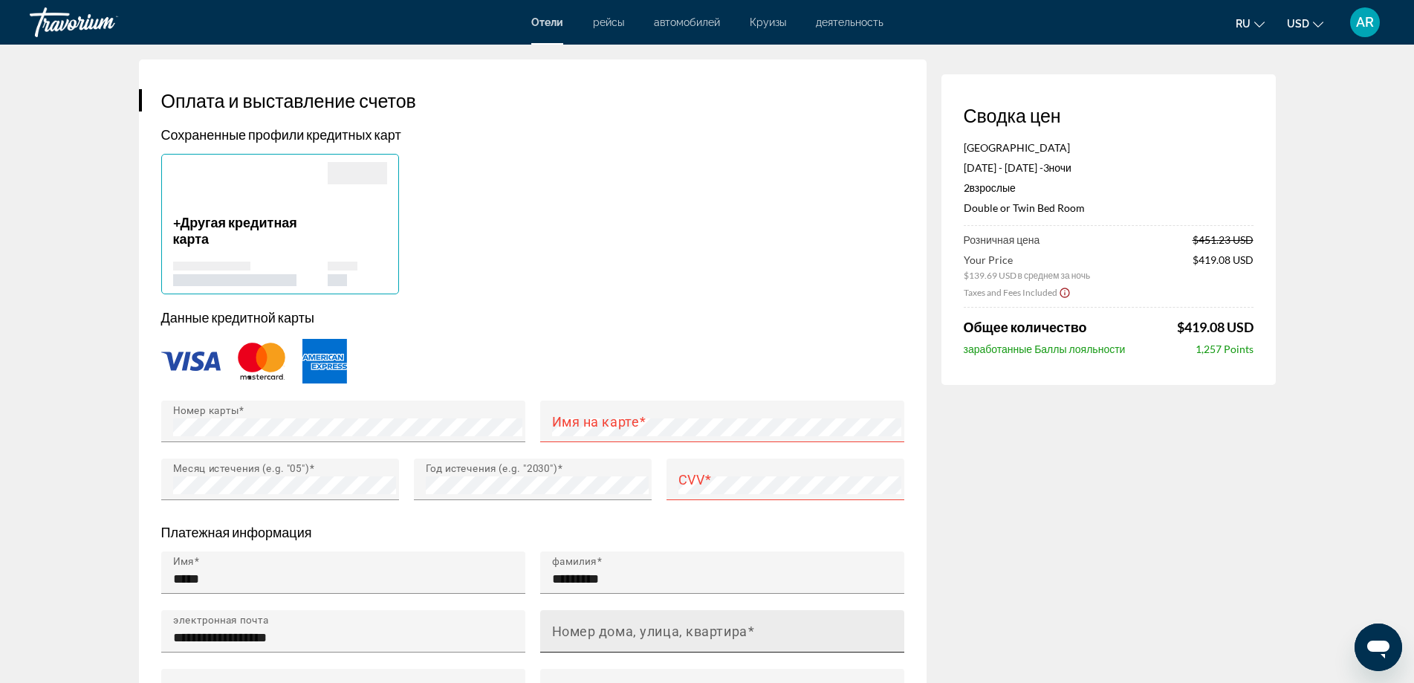
click at [640, 631] on mat-label "Номер дома, улица, квартира" at bounding box center [649, 631] width 195 height 16
click at [640, 631] on input "Номер дома, улица, квартира" at bounding box center [726, 638] width 349 height 18
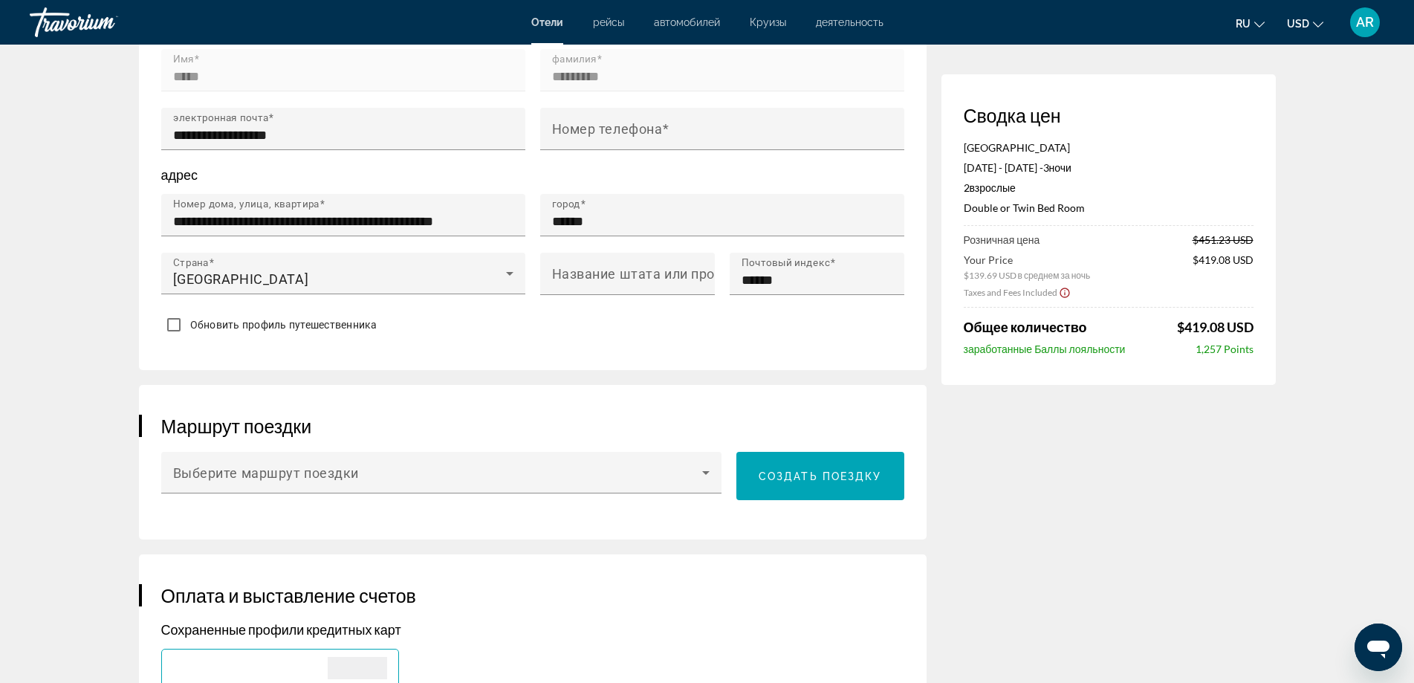
scroll to position [520, 0]
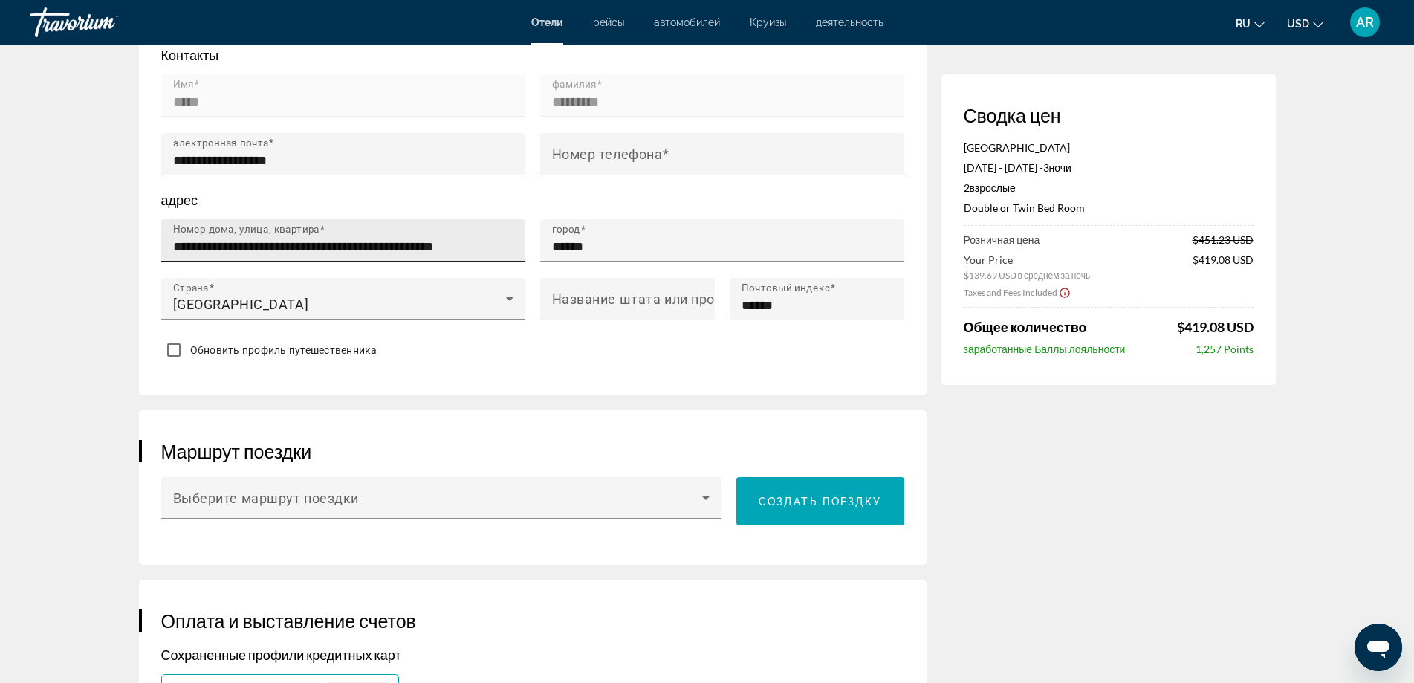
drag, startPoint x: 168, startPoint y: 250, endPoint x: 472, endPoint y: 256, distance: 303.9
click at [472, 256] on div "**********" at bounding box center [343, 240] width 364 height 42
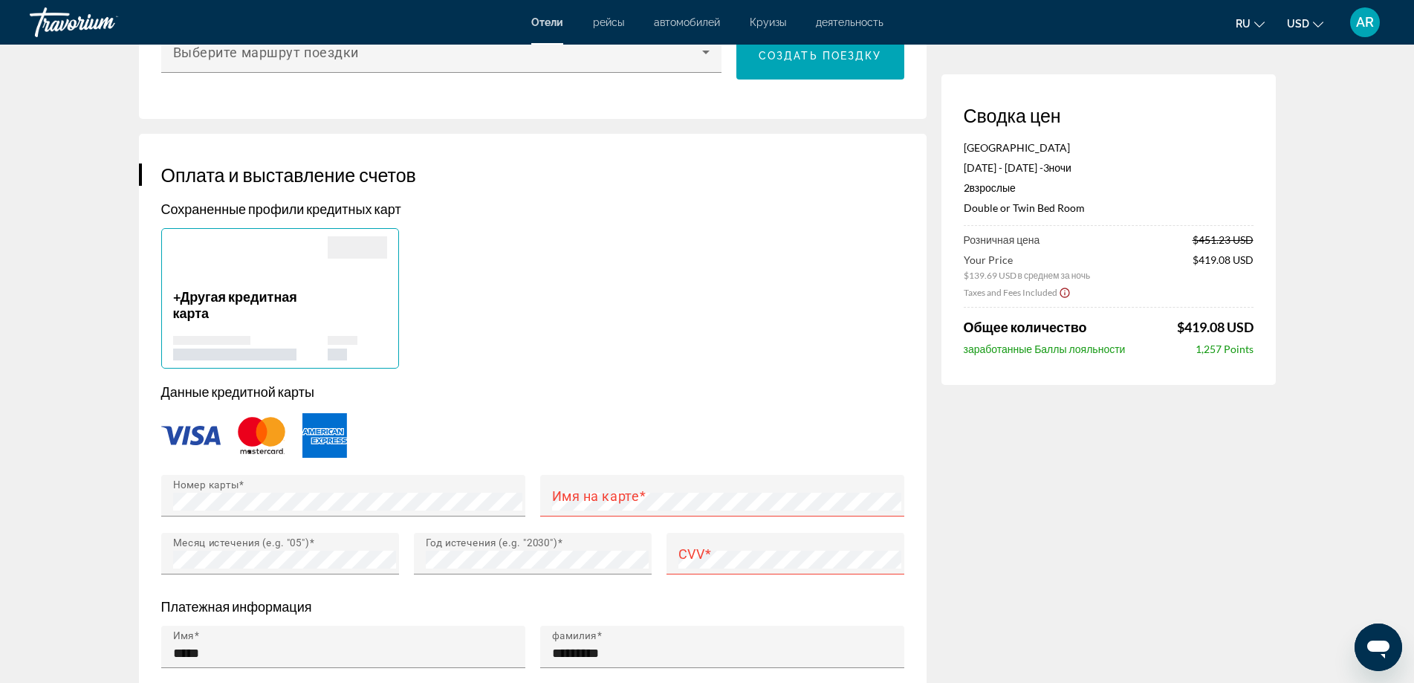
scroll to position [1189, 0]
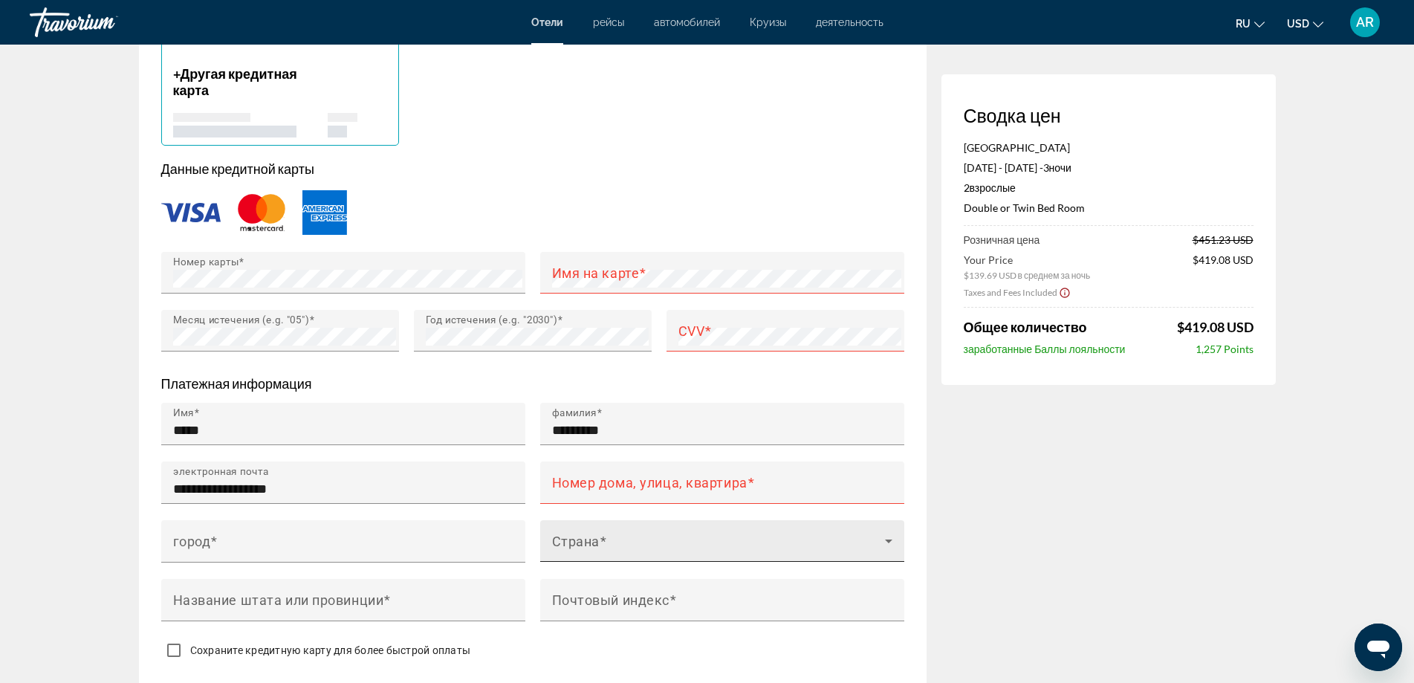
click at [655, 526] on div "Страна" at bounding box center [722, 541] width 340 height 42
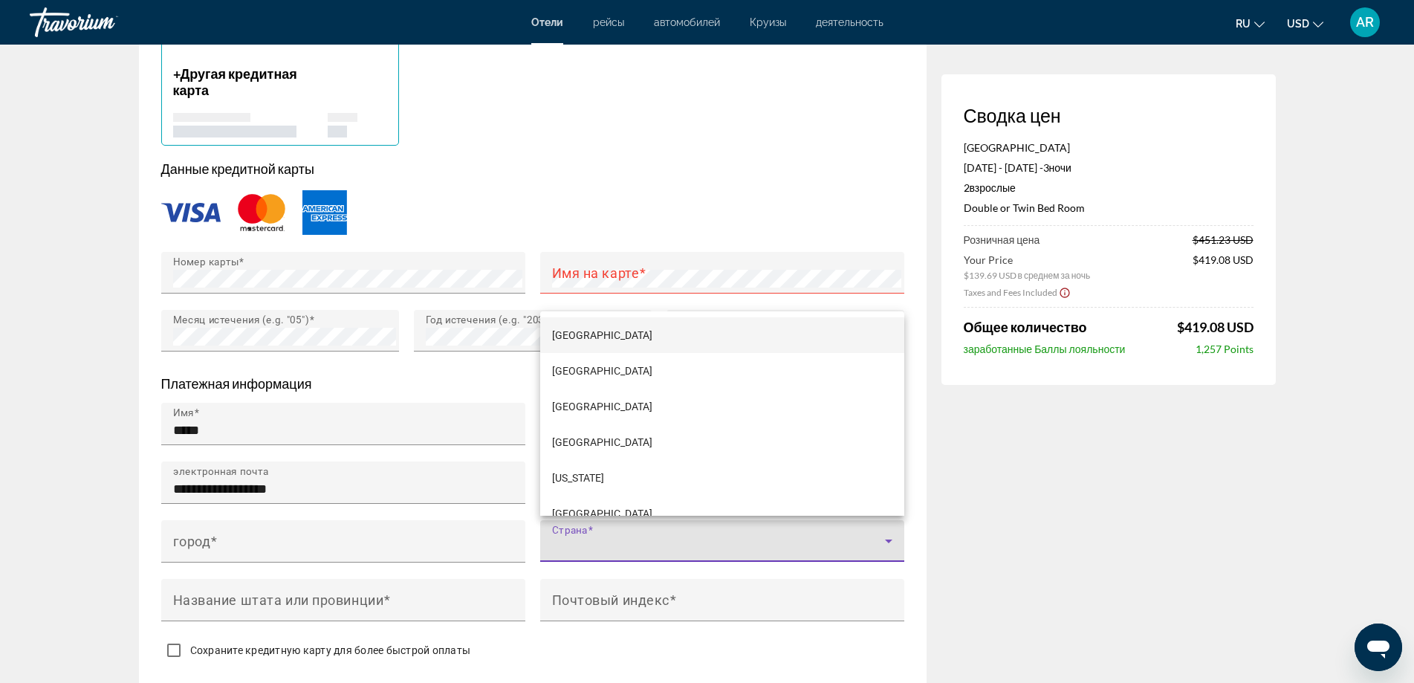
click at [458, 477] on div at bounding box center [707, 341] width 1414 height 683
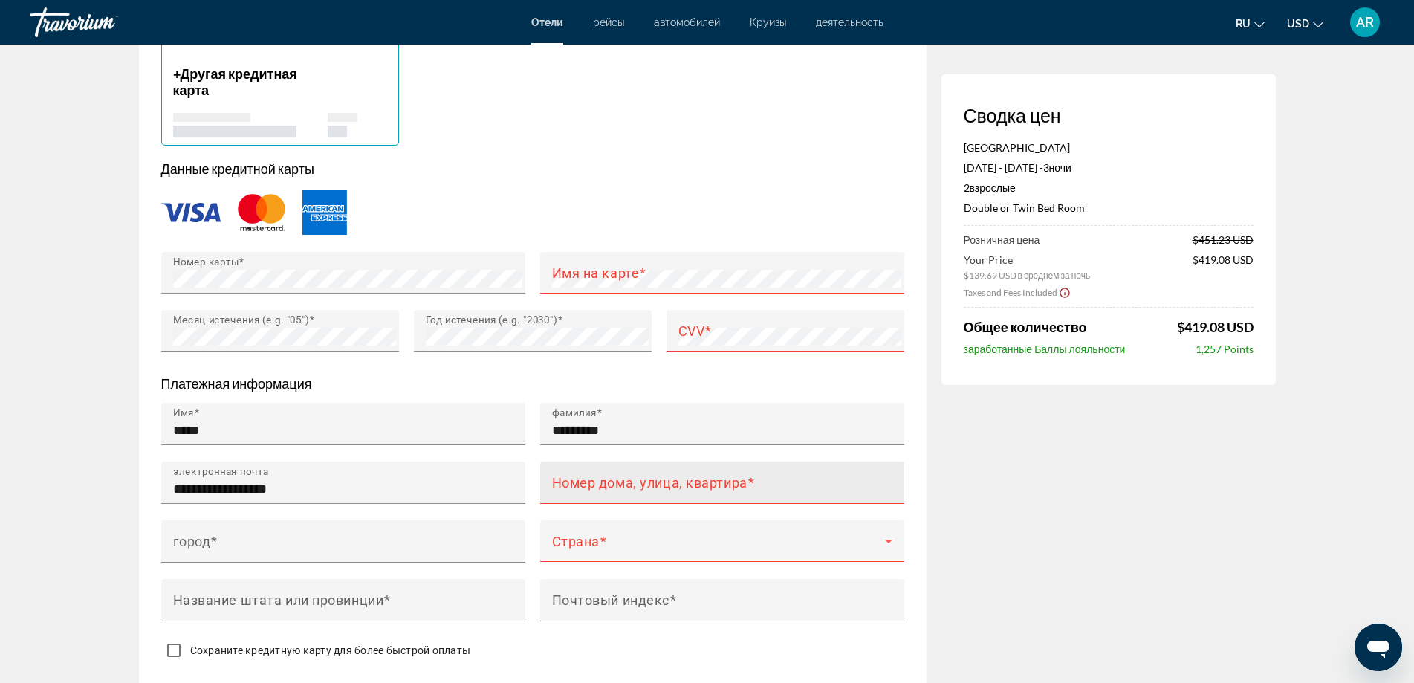
click at [574, 478] on mat-label "Номер дома, улица, квартира" at bounding box center [649, 482] width 195 height 16
click at [574, 480] on input "Номер дома, улица, квартира" at bounding box center [726, 489] width 349 height 18
paste input "**********"
type input "**********"
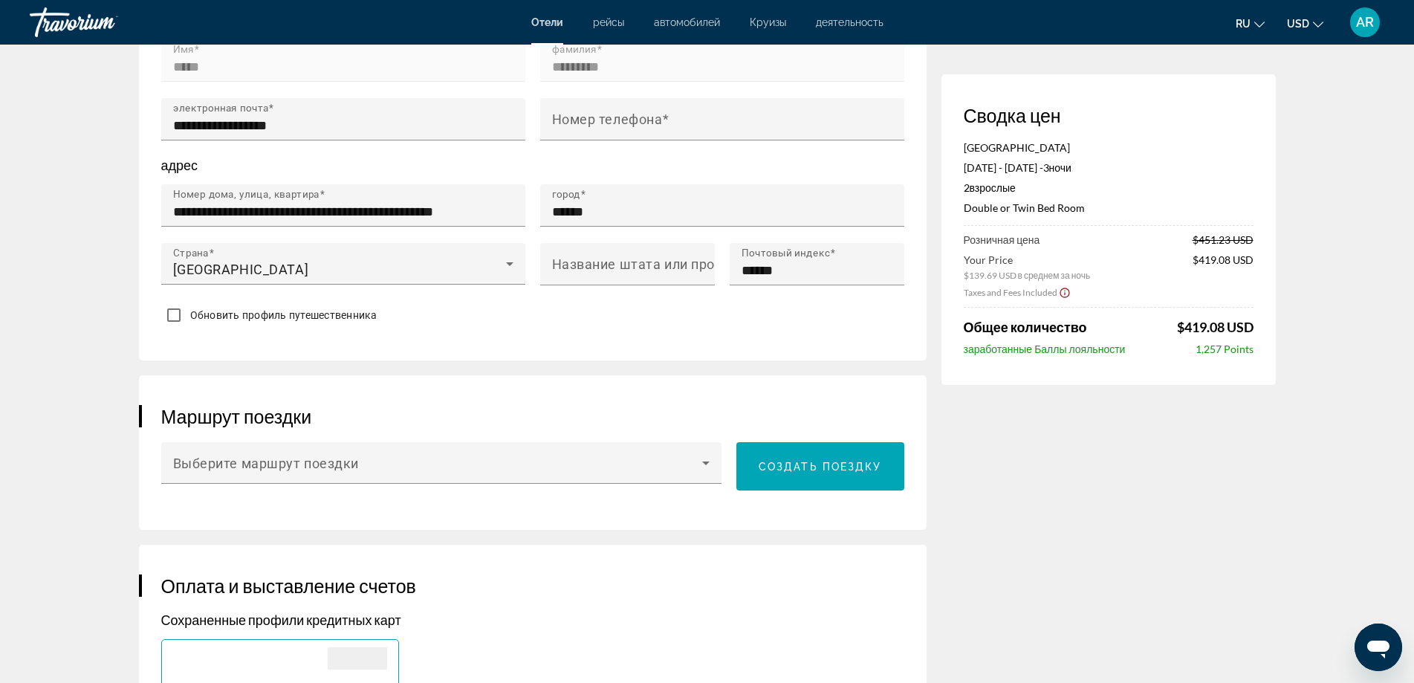
scroll to position [372, 0]
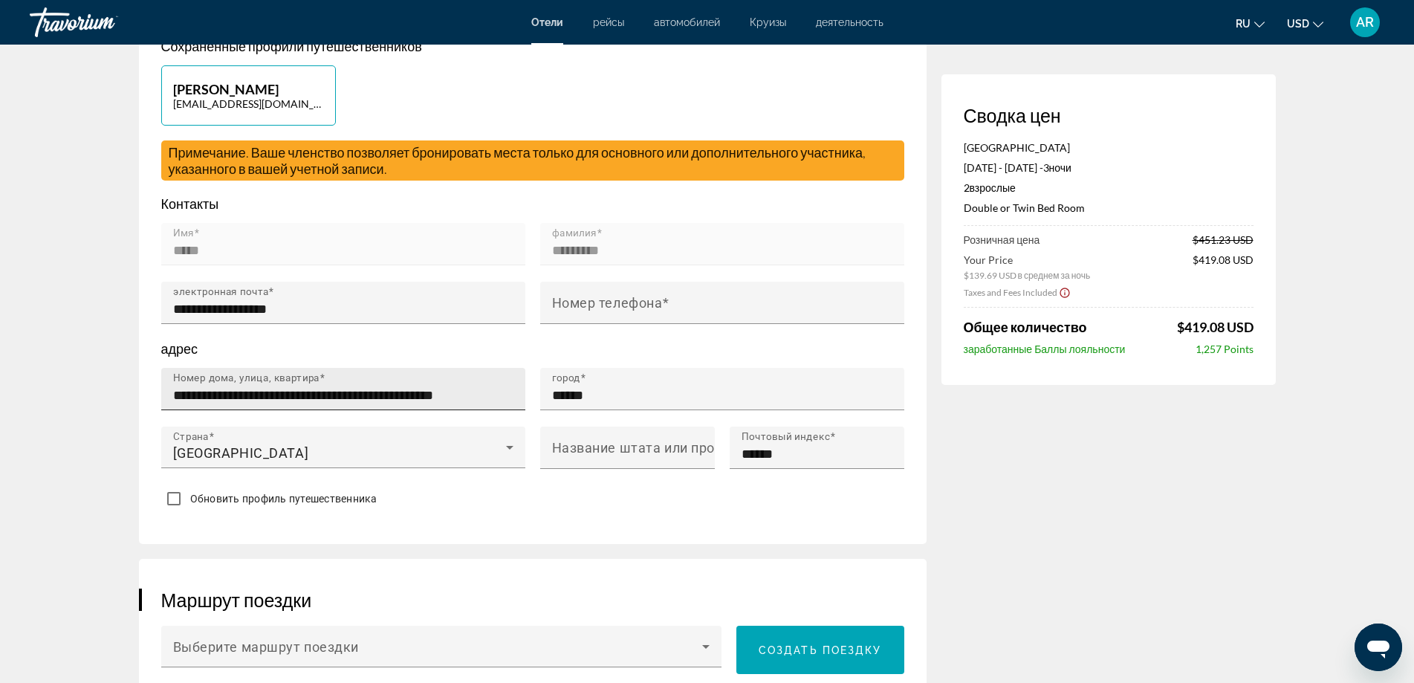
click at [215, 392] on input "**********" at bounding box center [347, 395] width 349 height 18
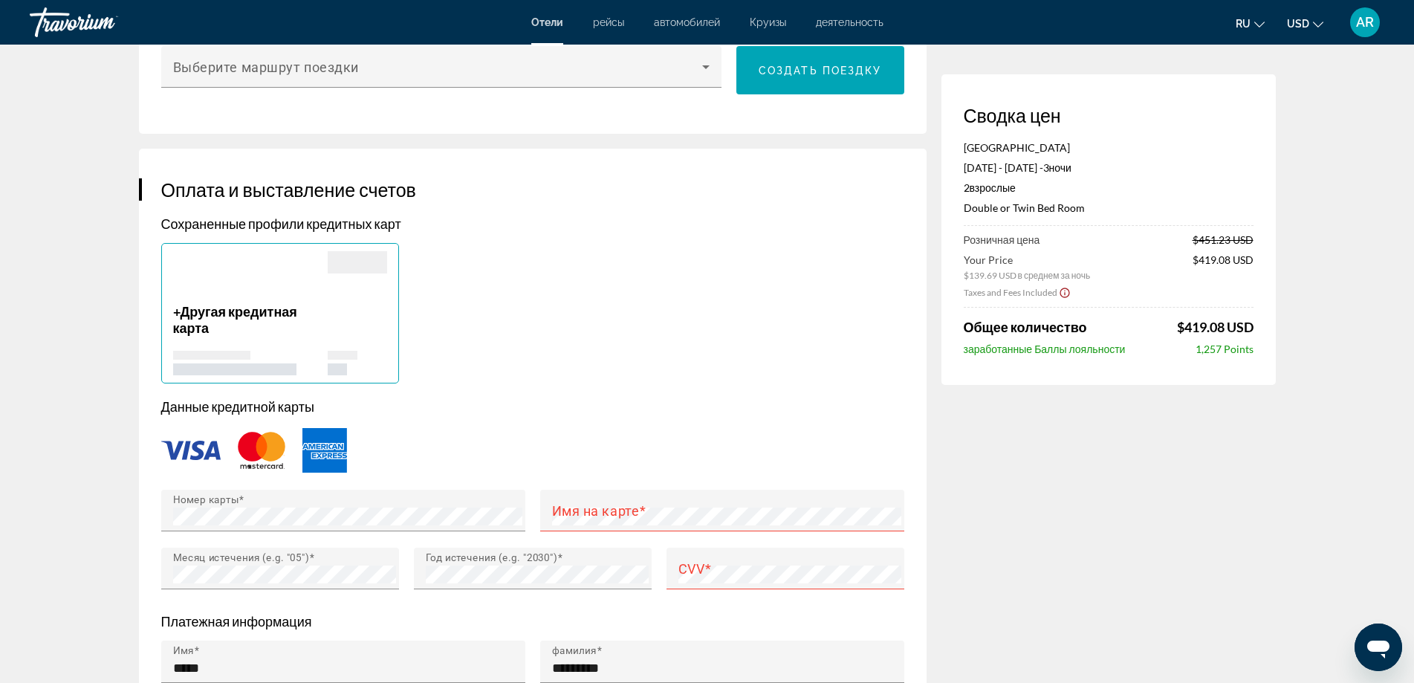
scroll to position [1189, 0]
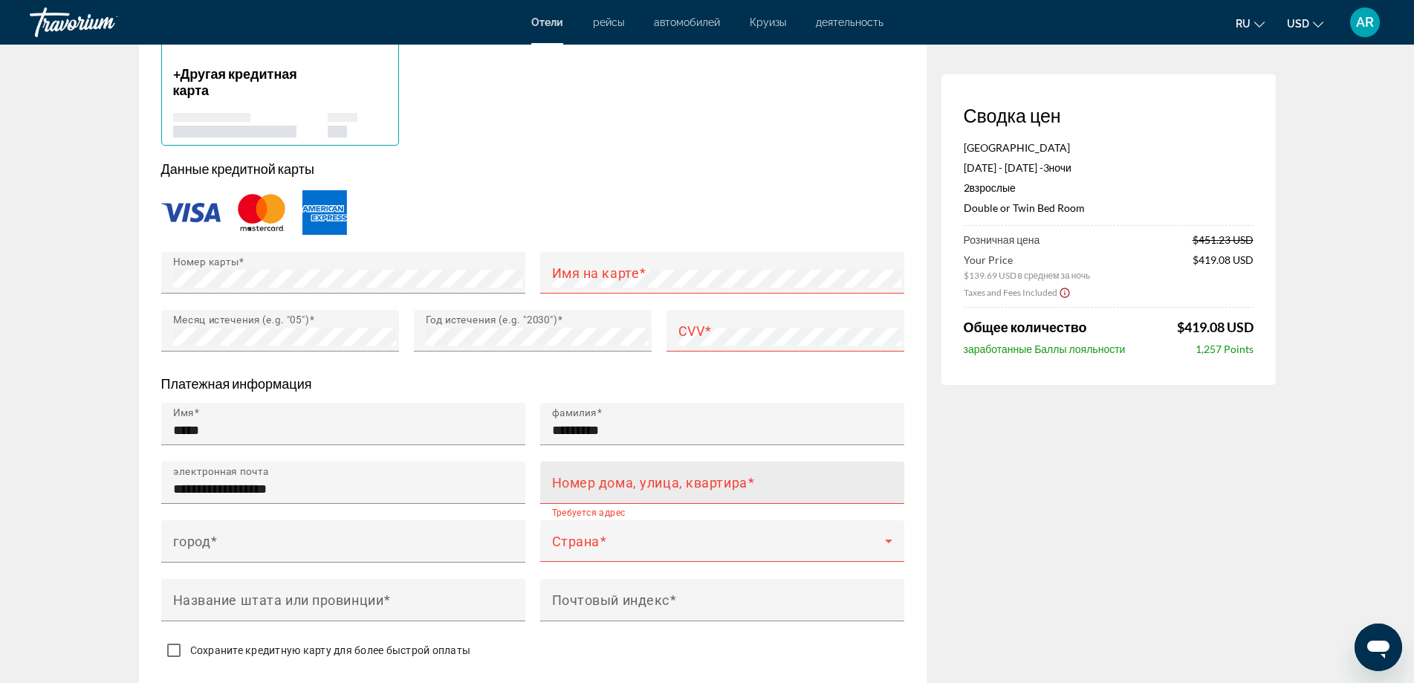
click at [704, 490] on input "Номер дома, улица, квартира" at bounding box center [726, 489] width 349 height 18
paste input "**********"
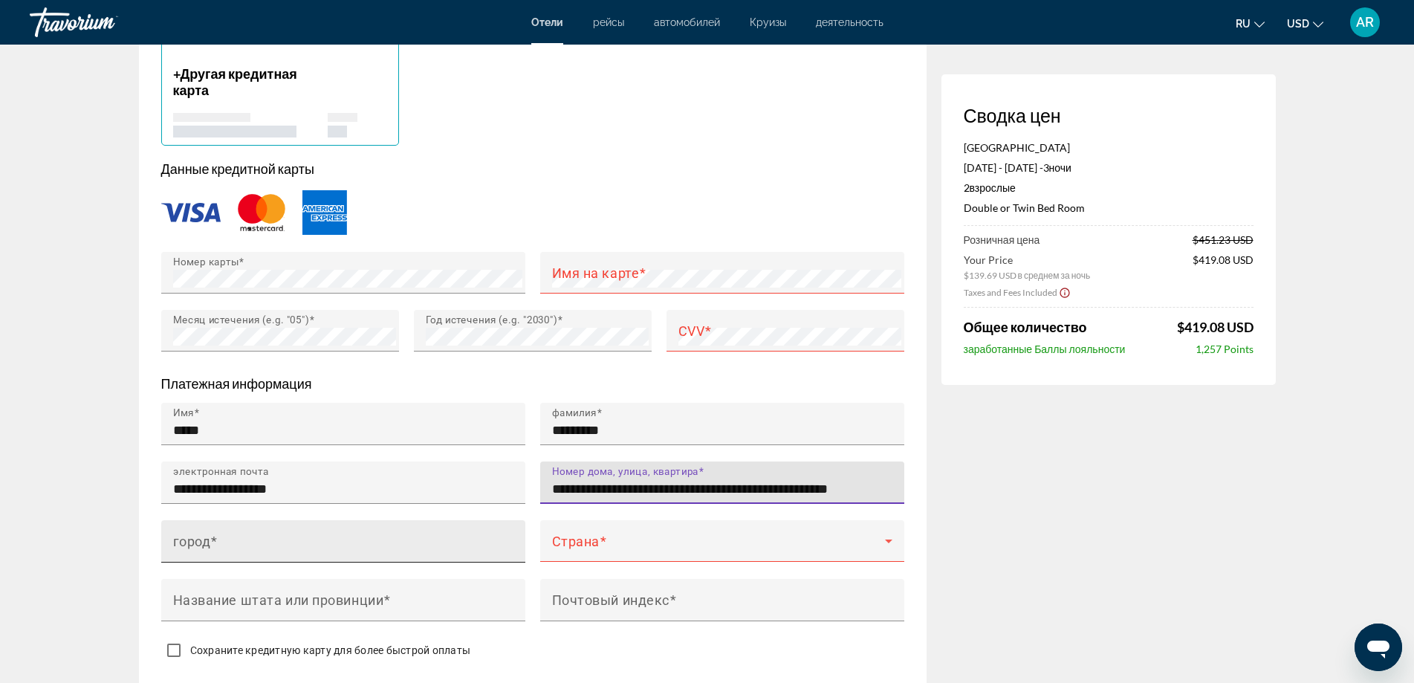
type input "**********"
click at [285, 542] on input "город" at bounding box center [347, 548] width 349 height 18
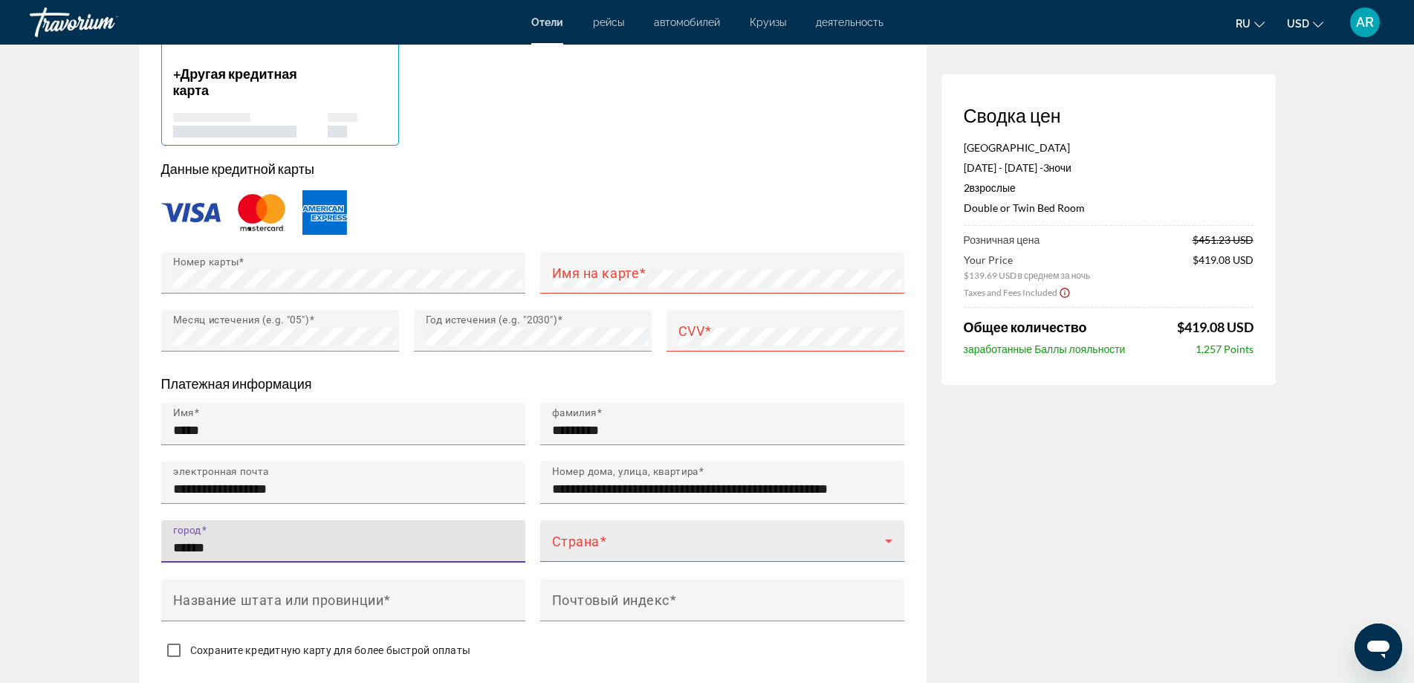
type input "******"
click at [583, 538] on span "Main content" at bounding box center [718, 547] width 333 height 18
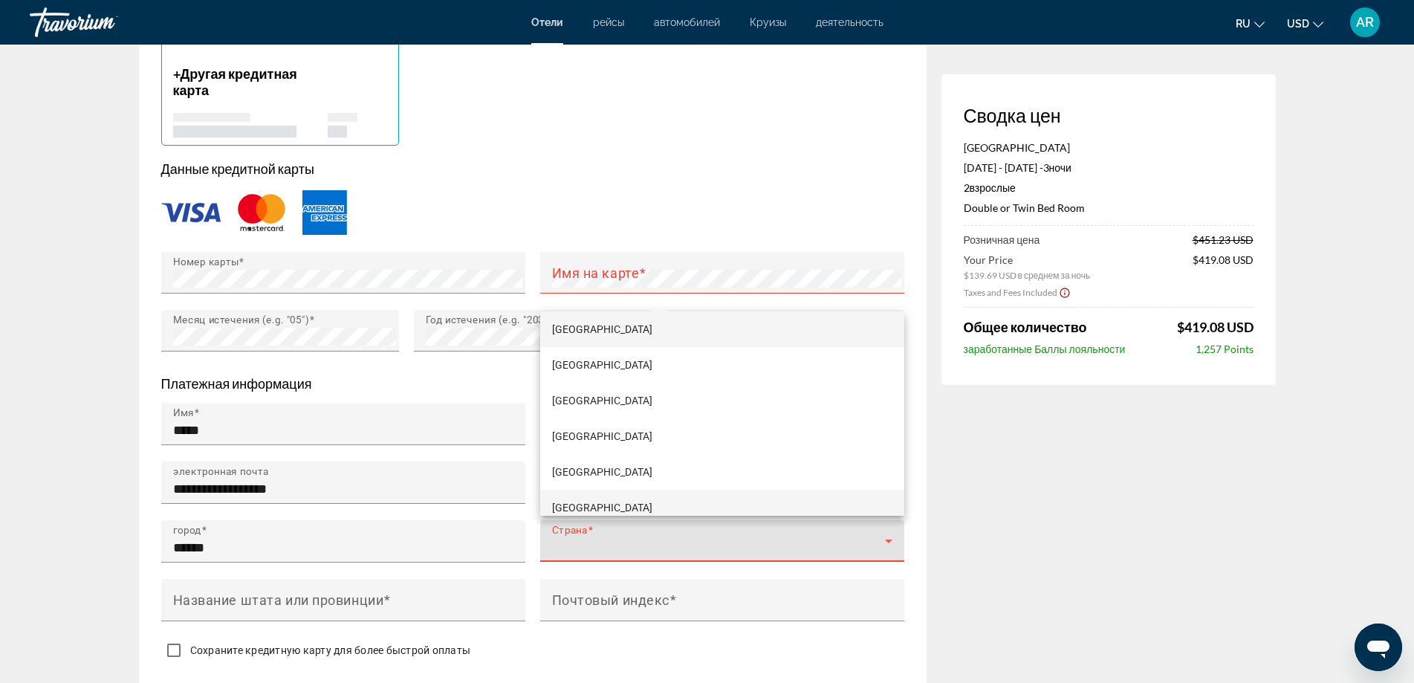
scroll to position [3974, 0]
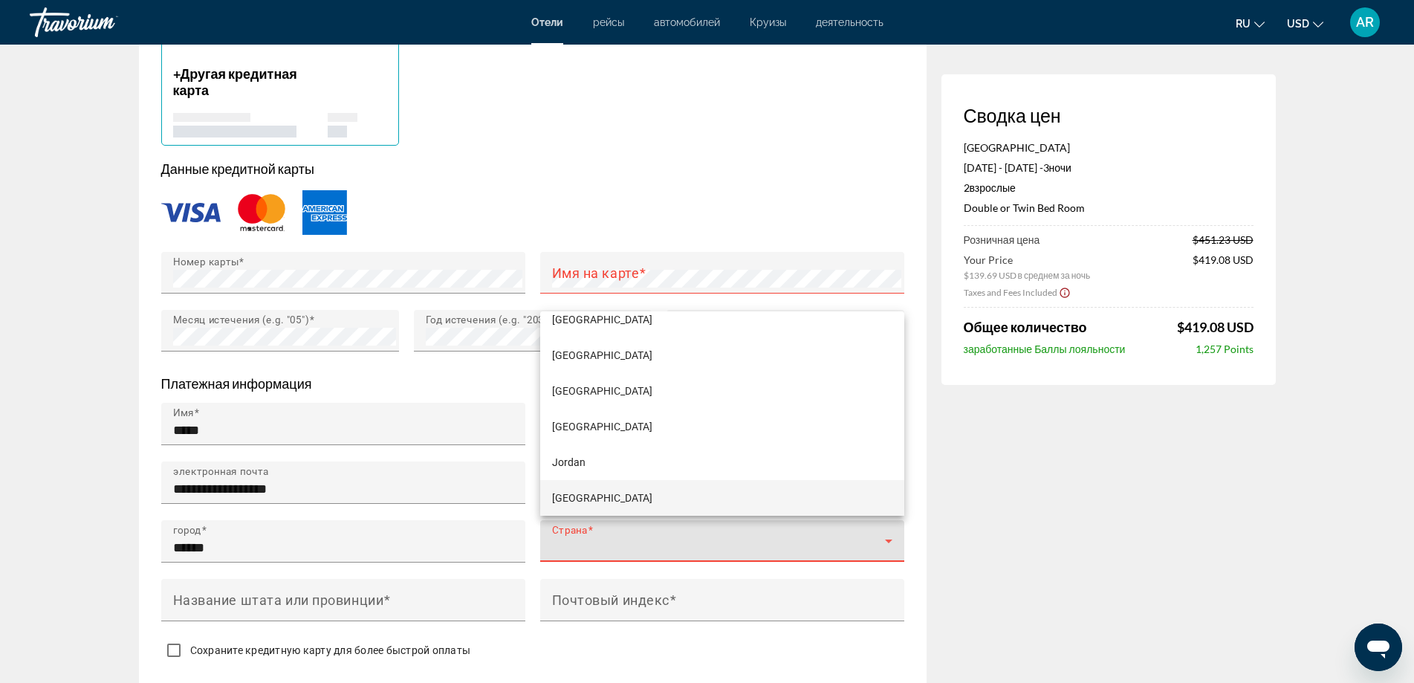
click at [623, 493] on mat-option "[GEOGRAPHIC_DATA]" at bounding box center [722, 498] width 364 height 36
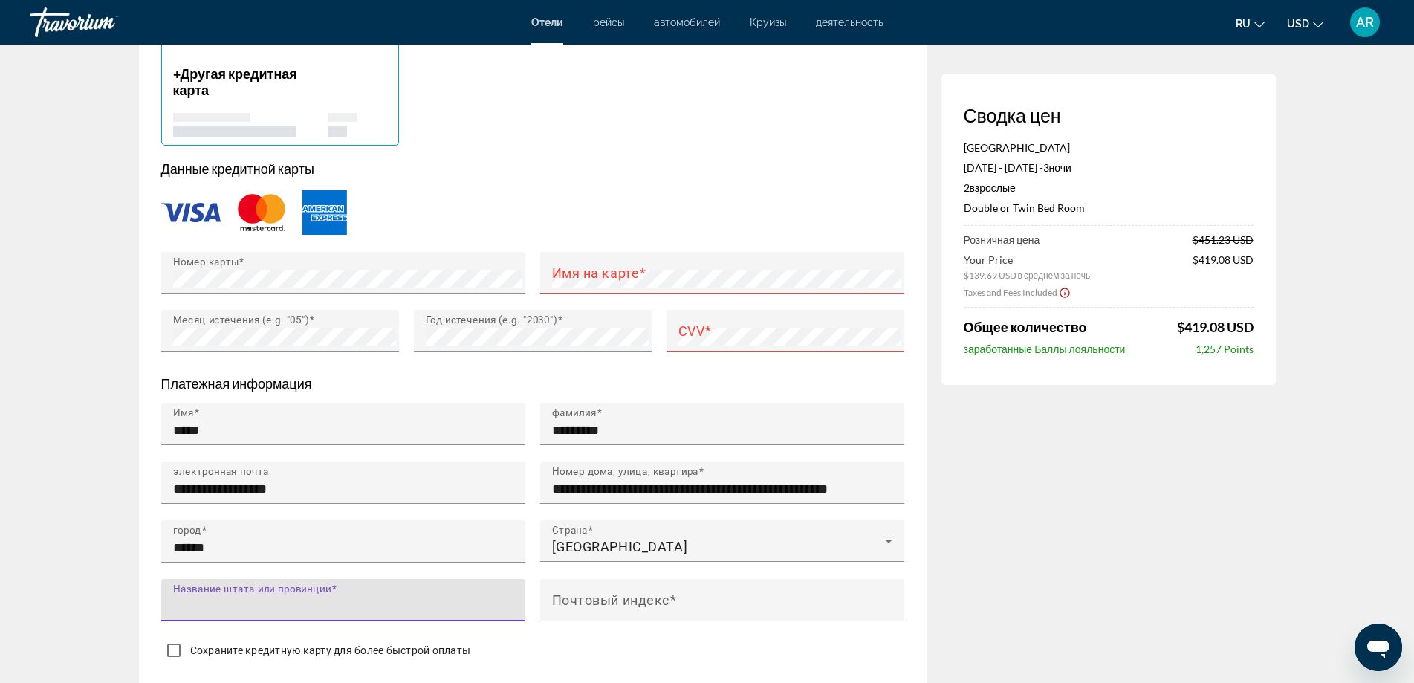
click at [438, 603] on input "Название штата или провинции" at bounding box center [347, 606] width 349 height 18
type input "******"
click at [612, 609] on input "Почтовый индекс" at bounding box center [726, 606] width 349 height 18
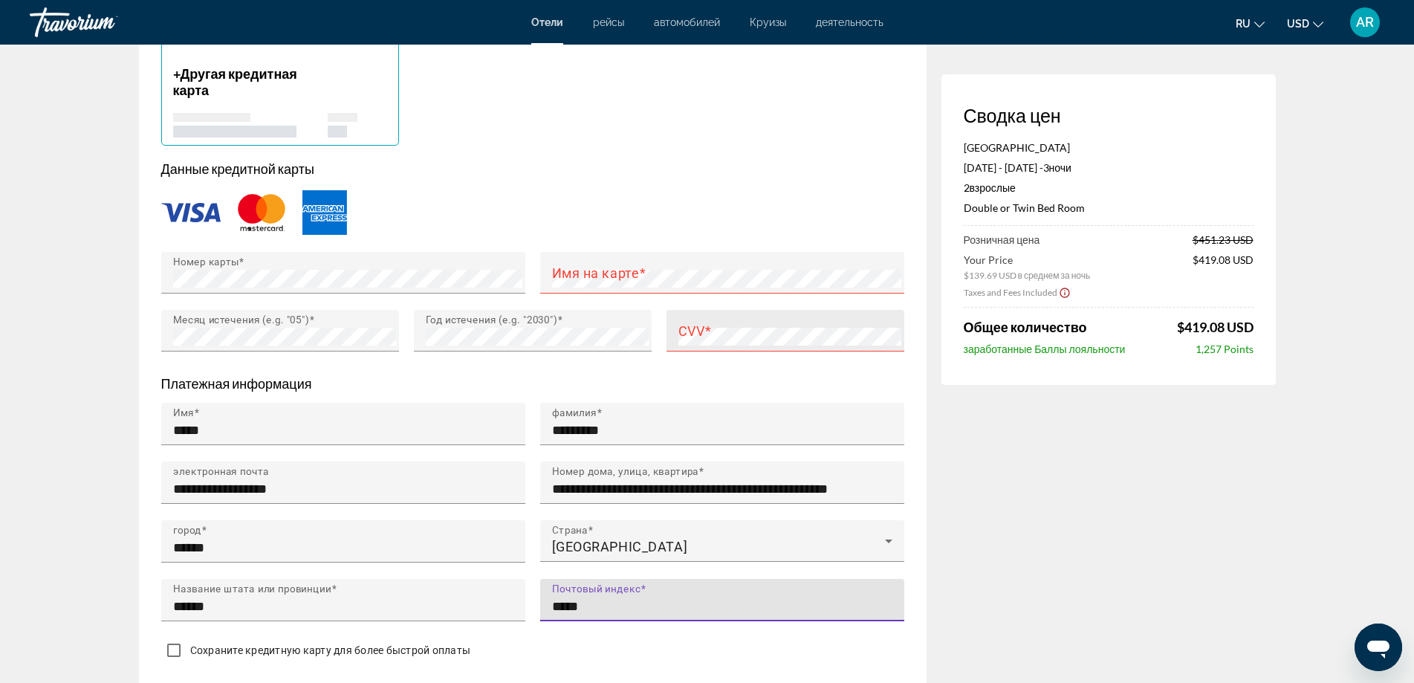
type input "*****"
click at [778, 319] on div "CVV" at bounding box center [789, 331] width 223 height 42
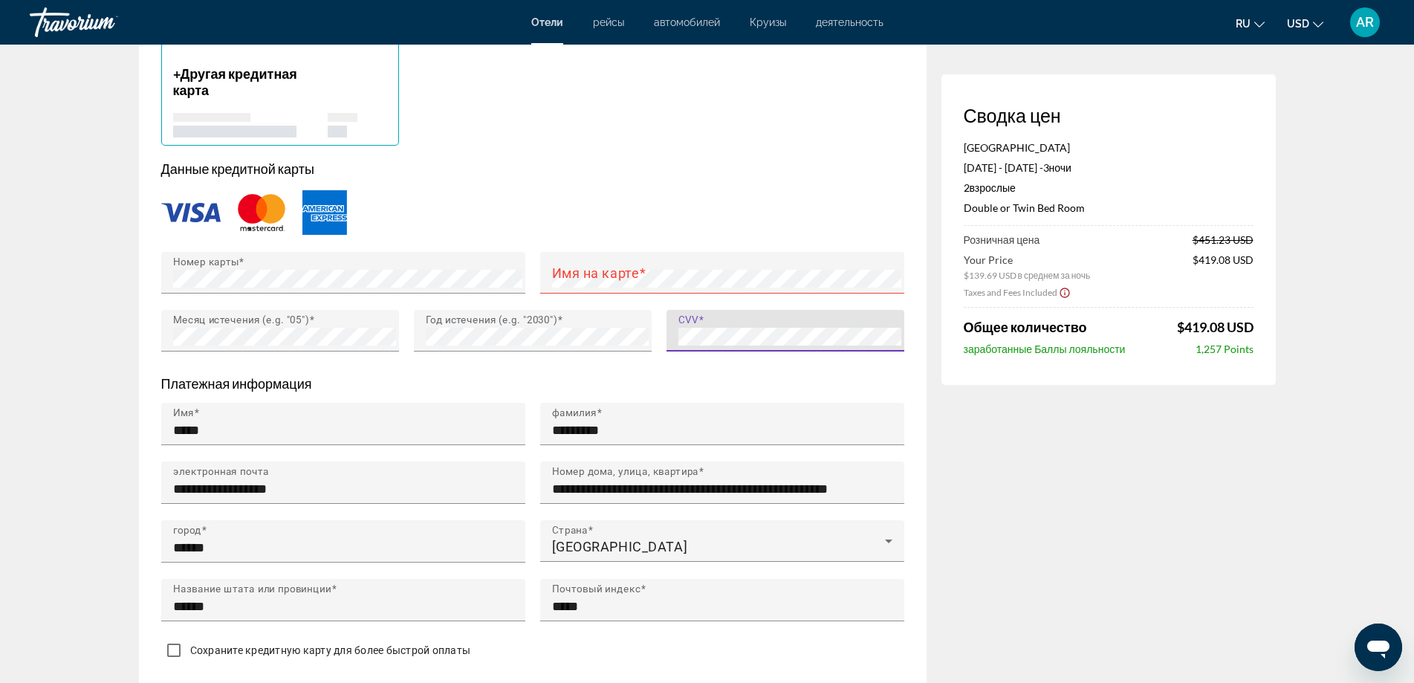
click at [1034, 476] on div "Сводка цен Hotel Cilicia [DATE] - [DATE] - 3 ночь ночи 2 Взрослый Взрослые , 0 …" at bounding box center [1108, 48] width 334 height 2251
click at [625, 274] on mat-label "Имя на карте" at bounding box center [596, 273] width 88 height 16
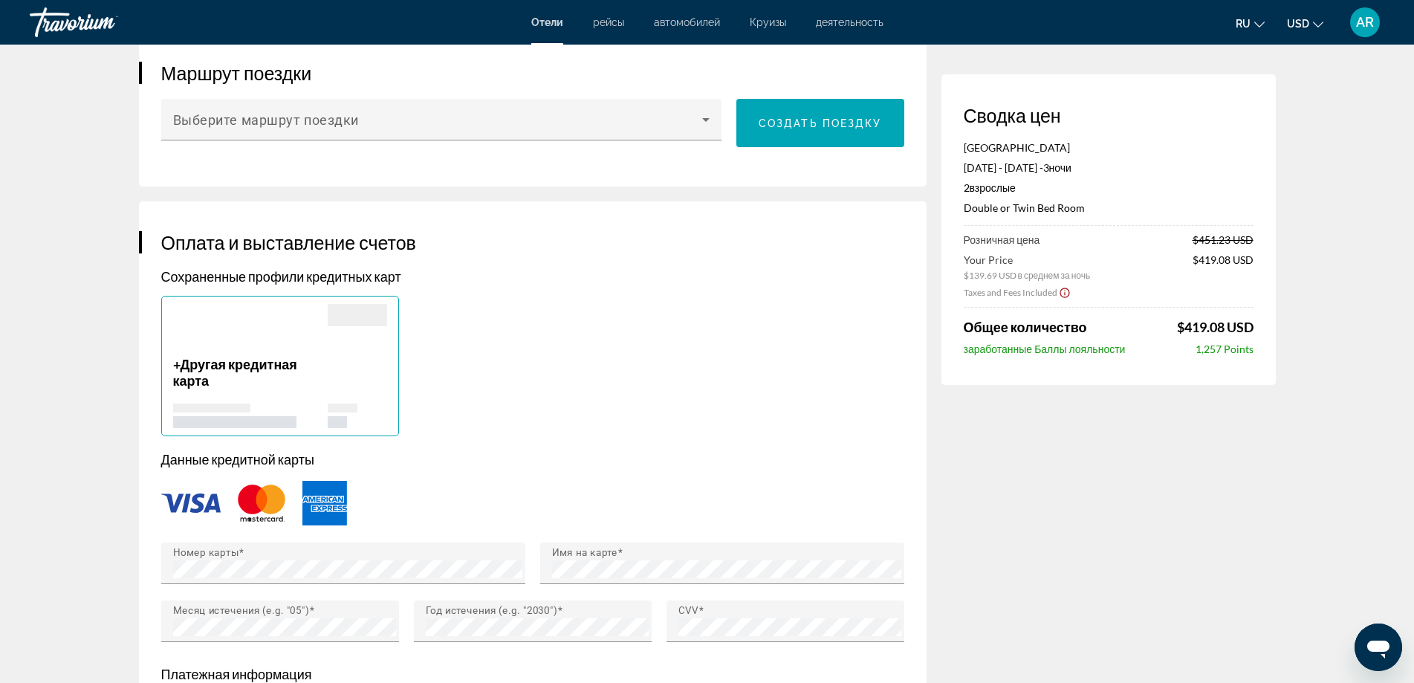
scroll to position [892, 0]
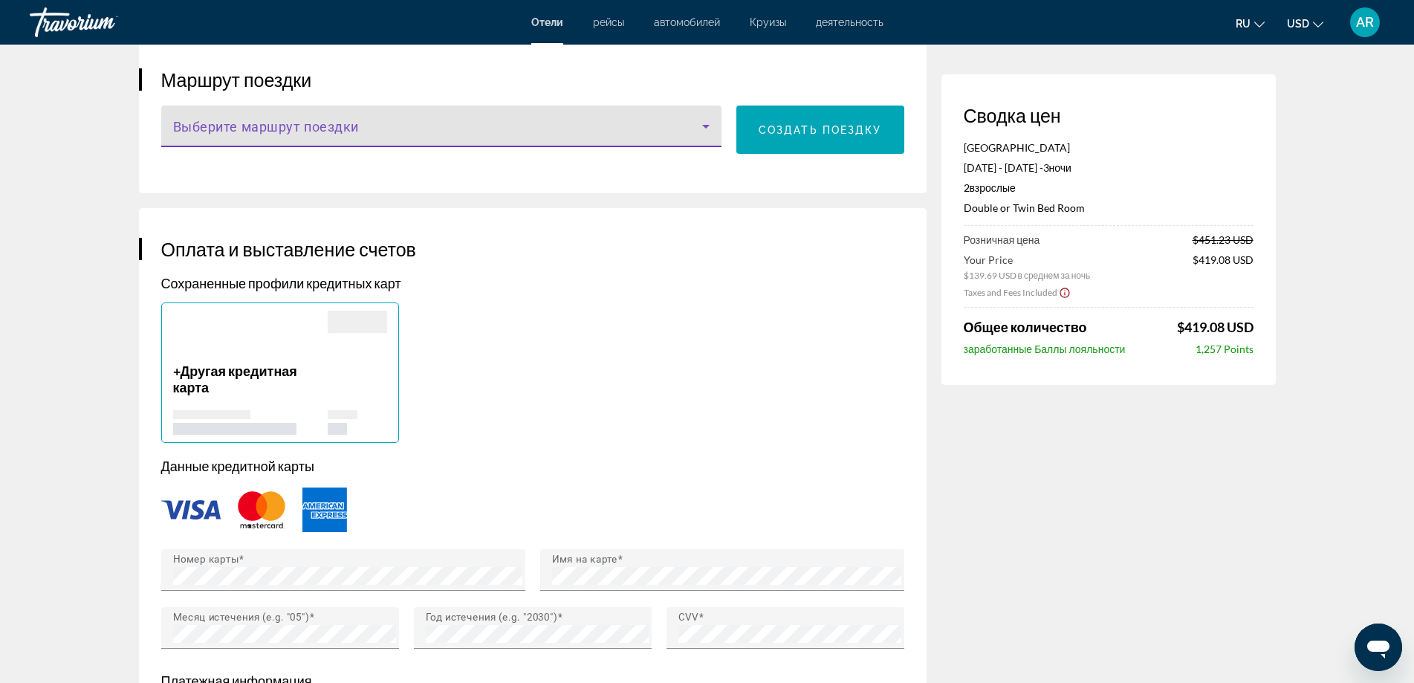
click at [707, 126] on icon "Main content" at bounding box center [706, 126] width 18 height 18
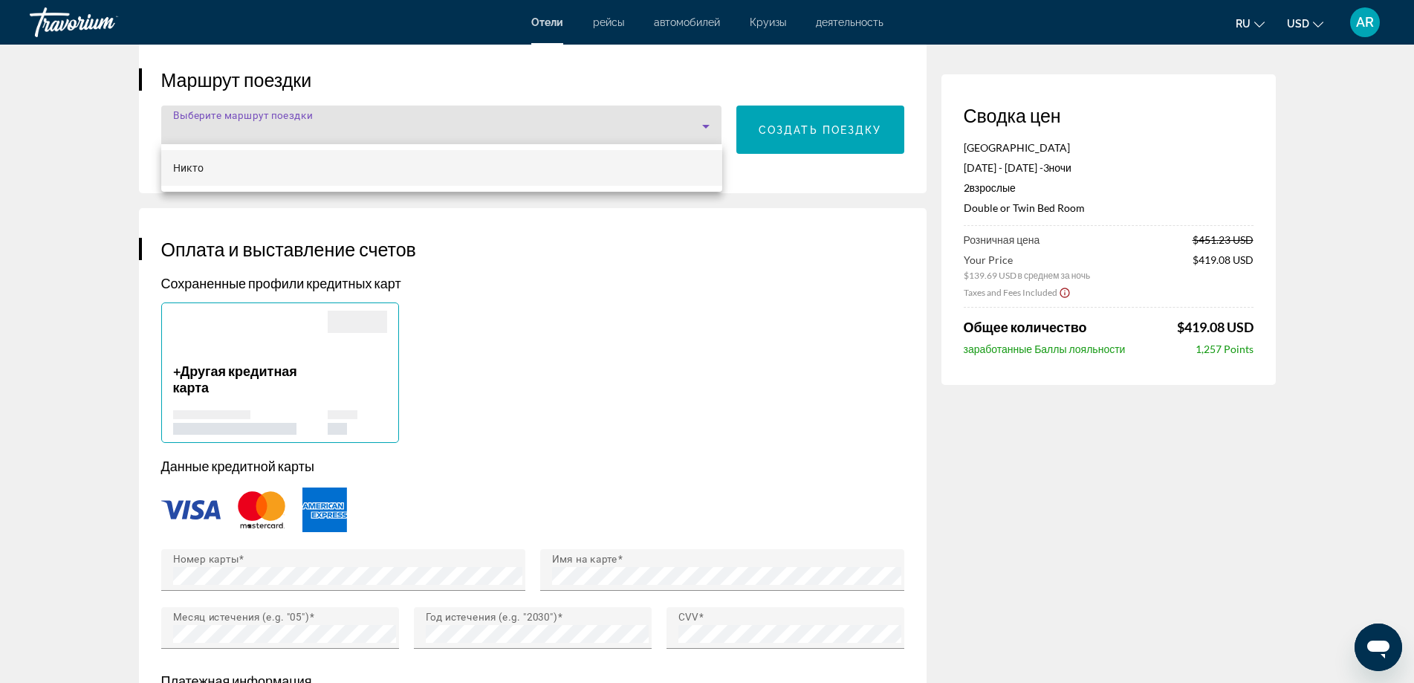
click at [707, 126] on div at bounding box center [707, 341] width 1414 height 683
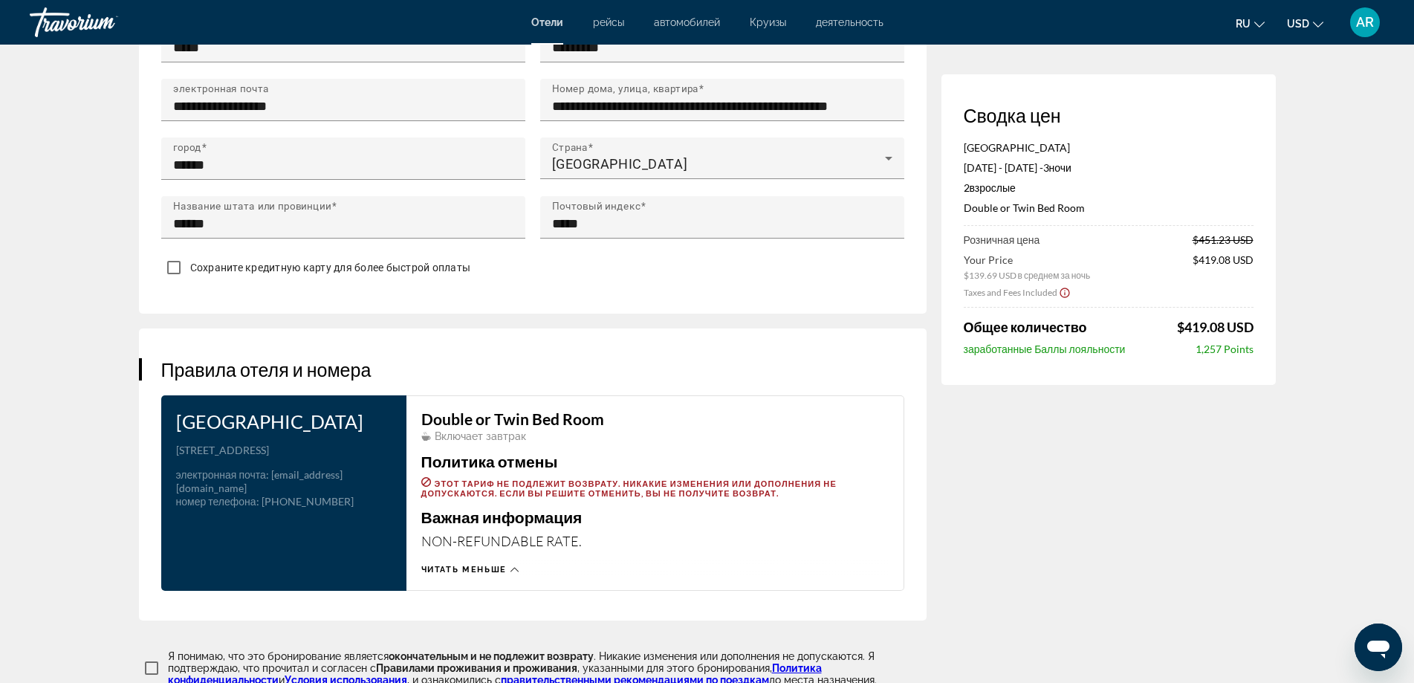
scroll to position [1858, 0]
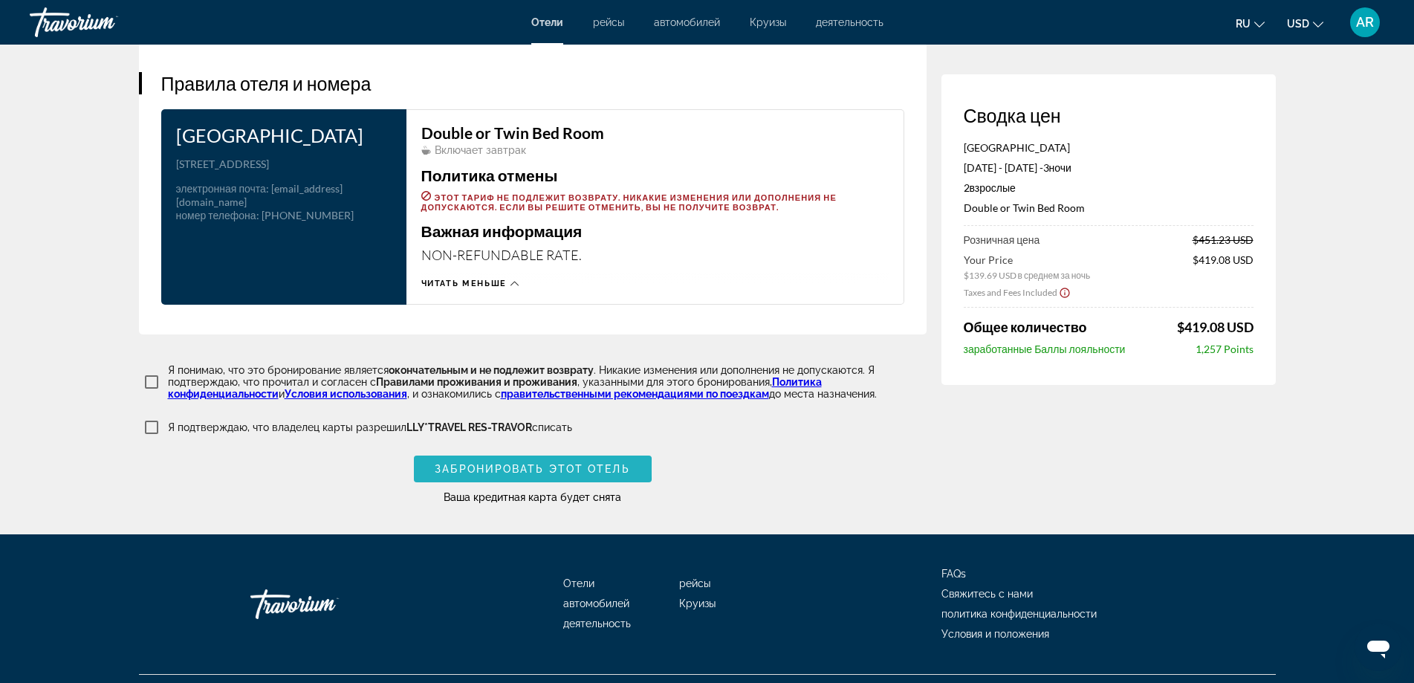
click at [513, 463] on span "Забронировать этот отель" at bounding box center [532, 469] width 195 height 12
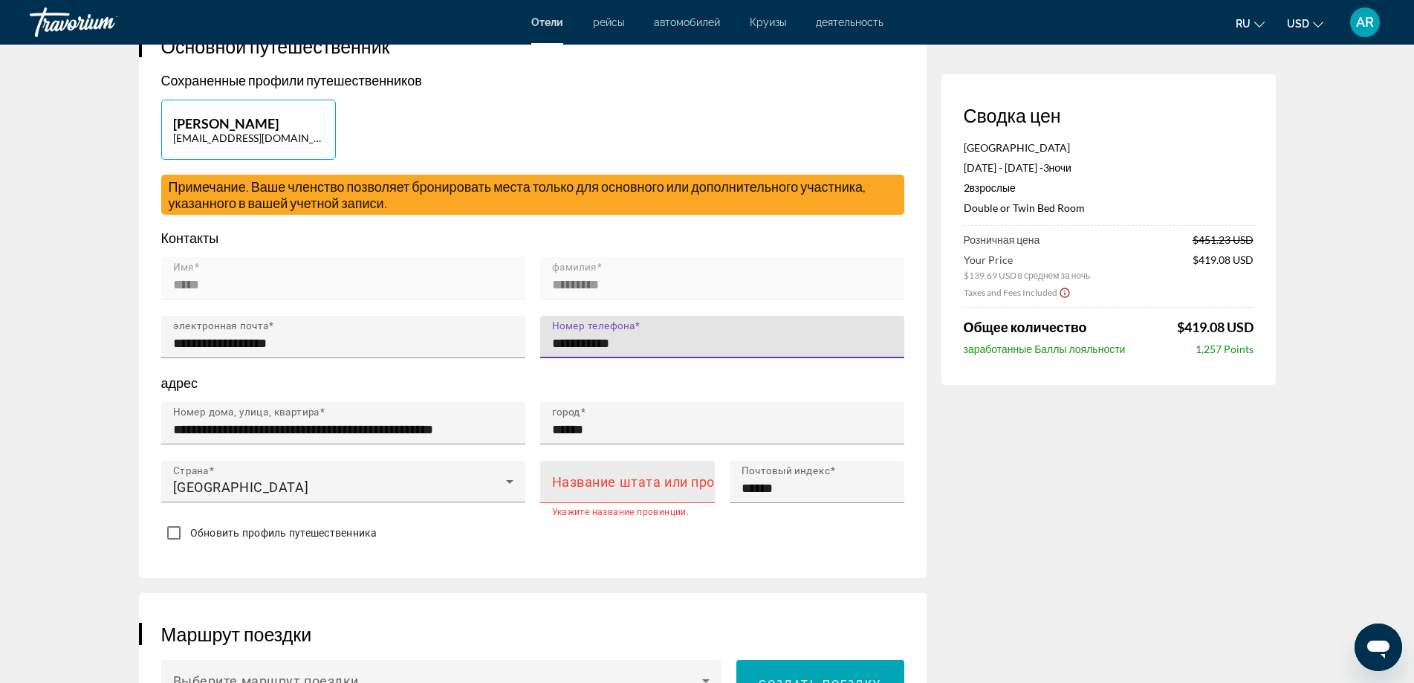
type input "**********"
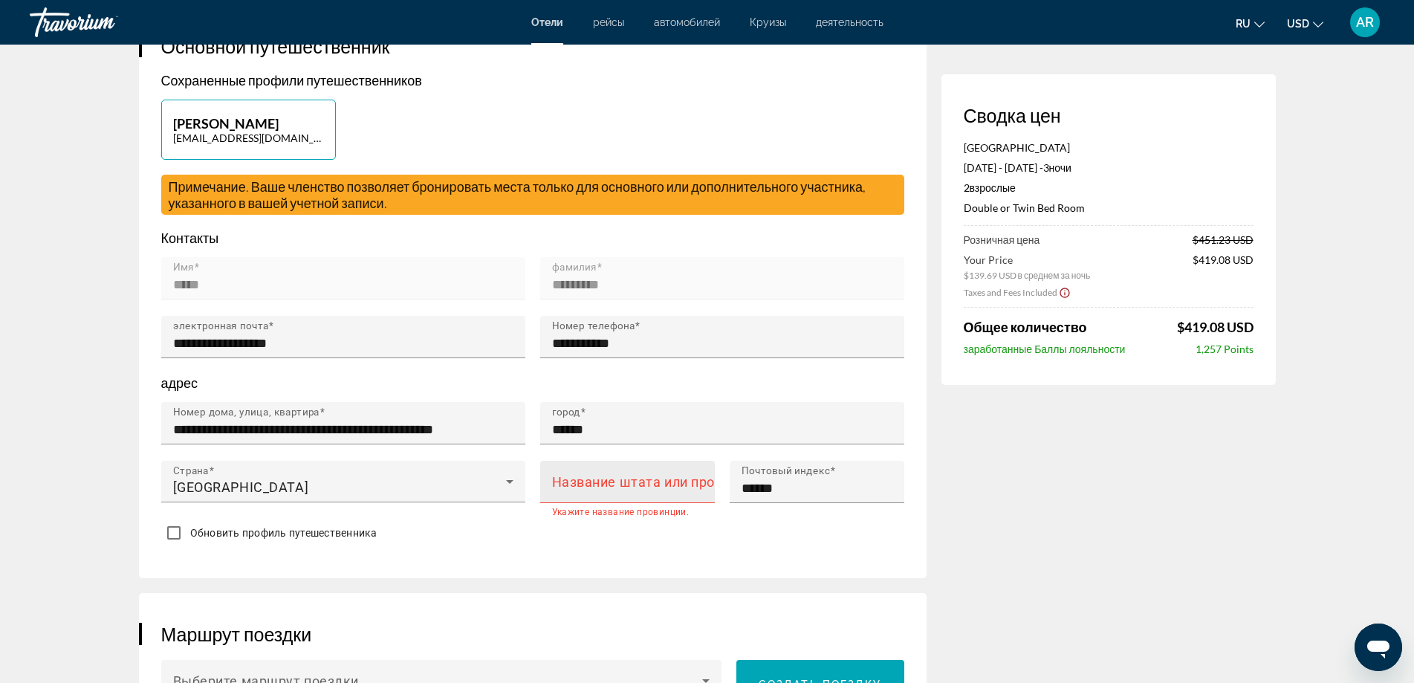
click at [633, 485] on mat-label "Название штата или провинции" at bounding box center [657, 482] width 211 height 16
click at [633, 485] on input "Название штата или провинции" at bounding box center [632, 488] width 160 height 18
type input "*"
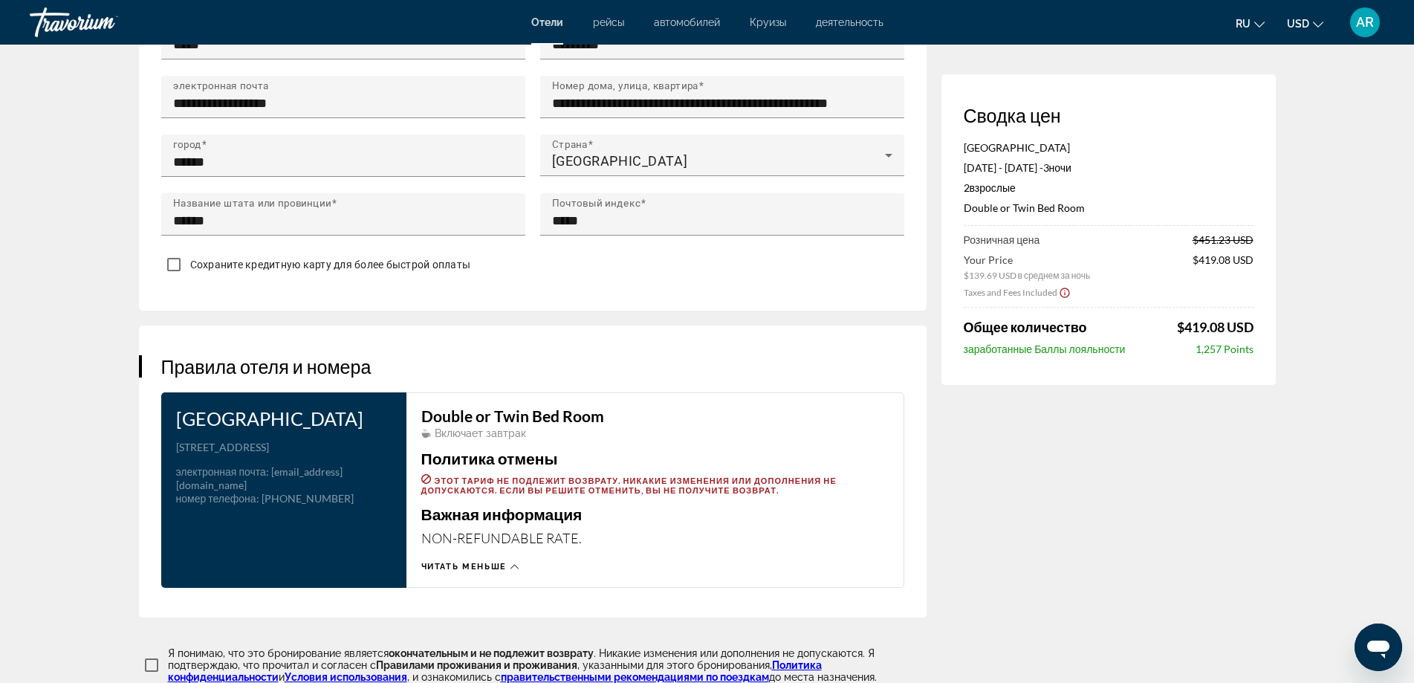
scroll to position [1823, 0]
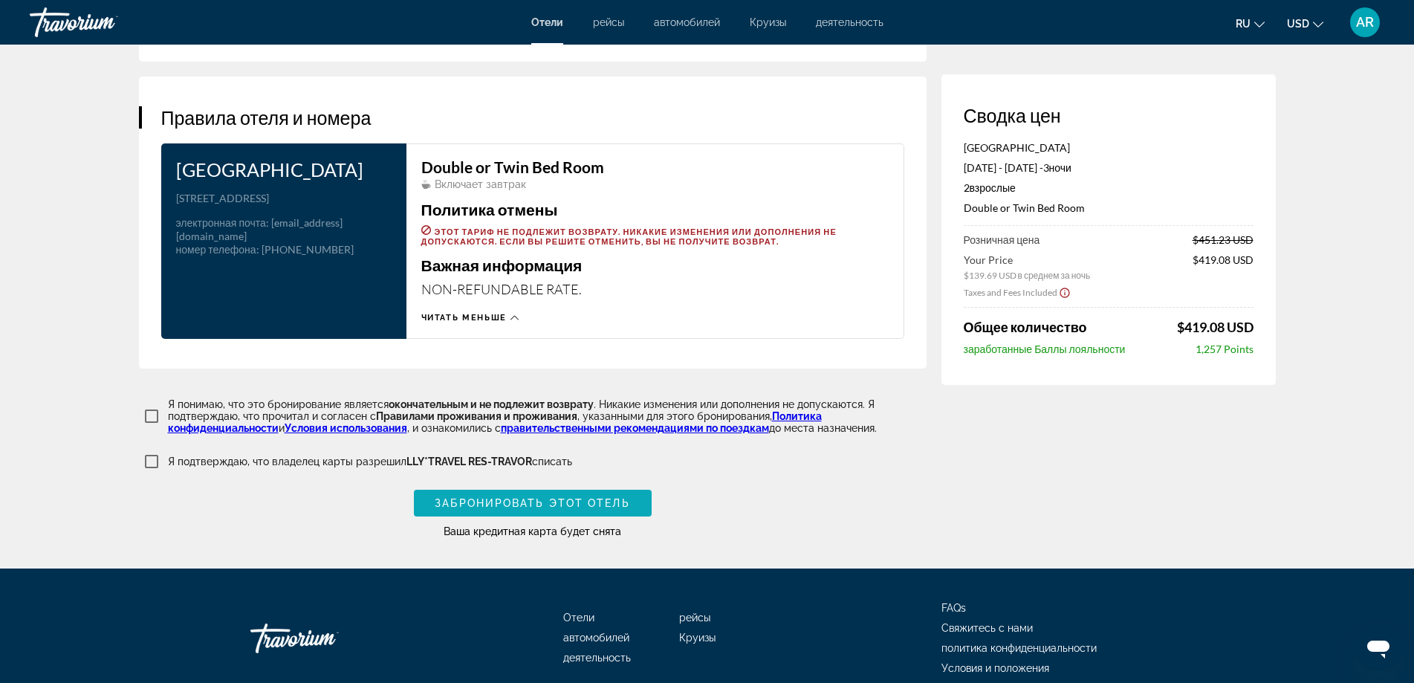
type input "******"
click at [580, 499] on span "Забронировать этот отель" at bounding box center [532, 503] width 195 height 12
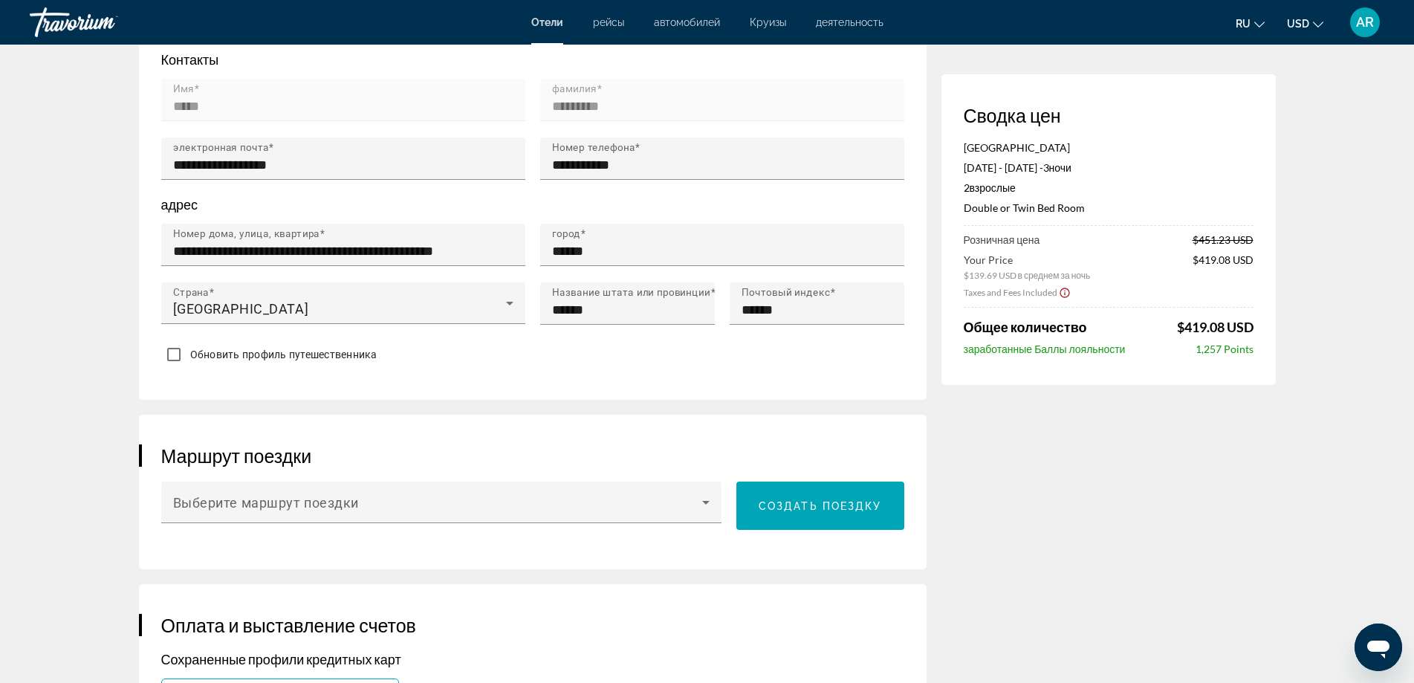
scroll to position [594, 0]
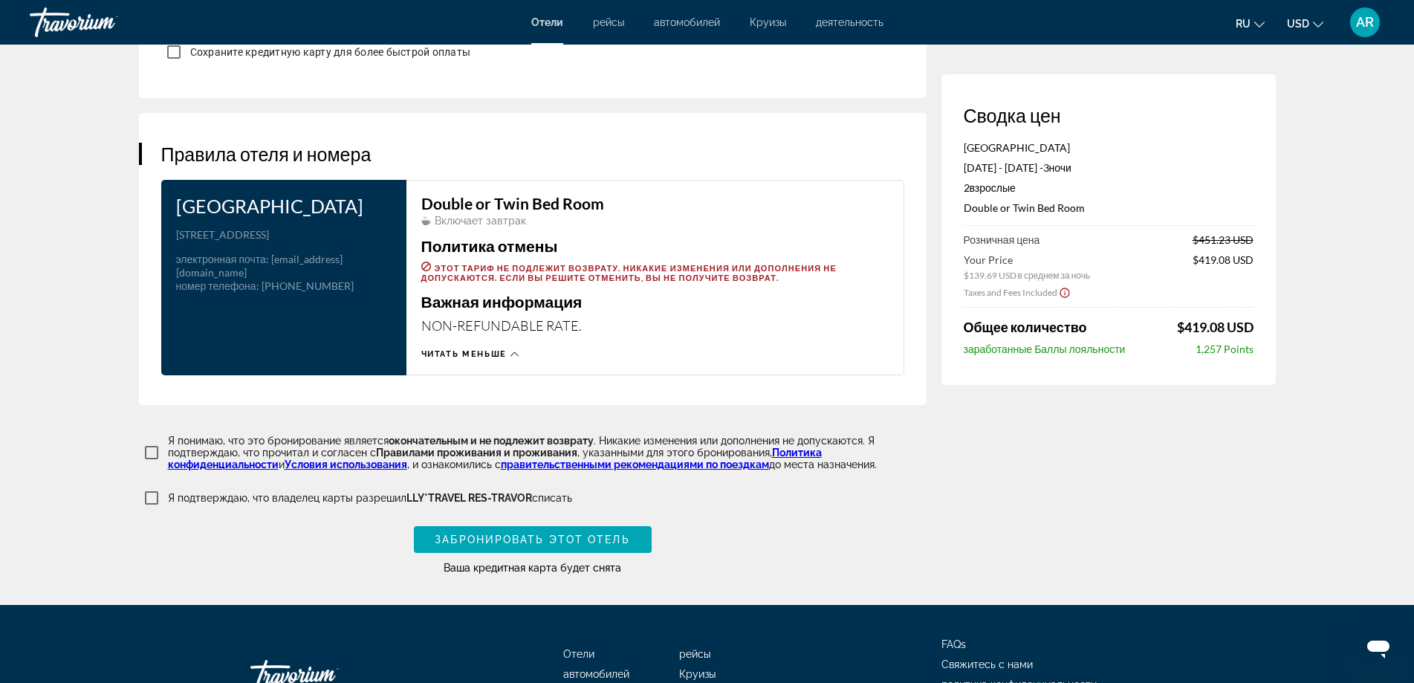
scroll to position [1858, 0]
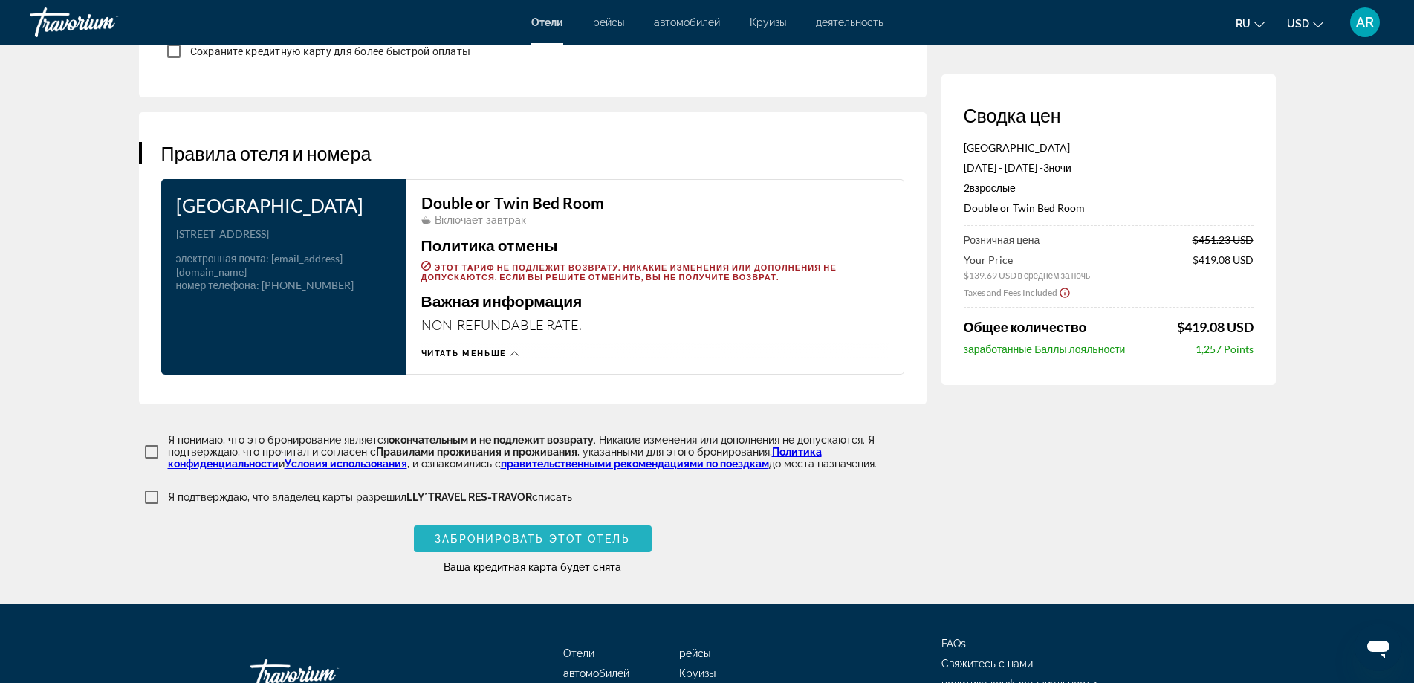
click at [538, 539] on span "Main content" at bounding box center [533, 539] width 238 height 36
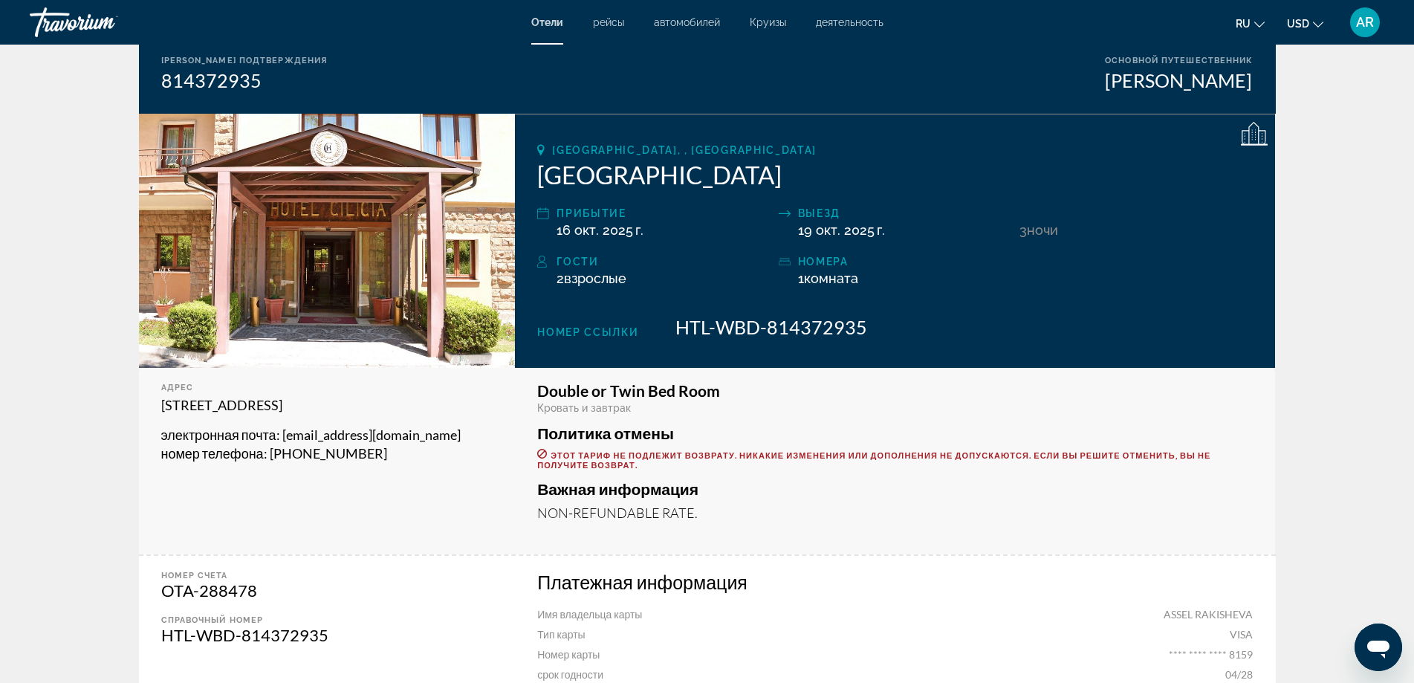
scroll to position [122, 0]
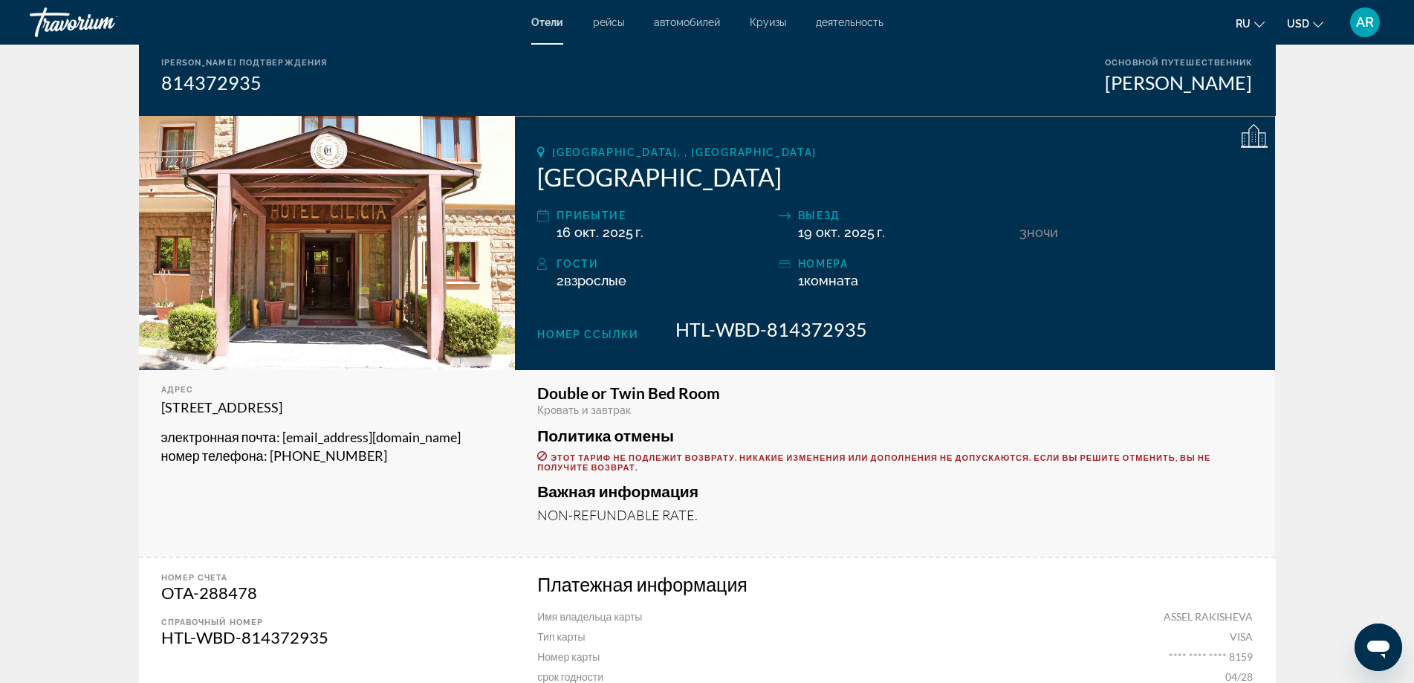
click at [787, 603] on div "Платежная информация Имя владельца карты ASSEL RAKISHEVA Тип карты VISA Номер к…" at bounding box center [895, 628] width 716 height 110
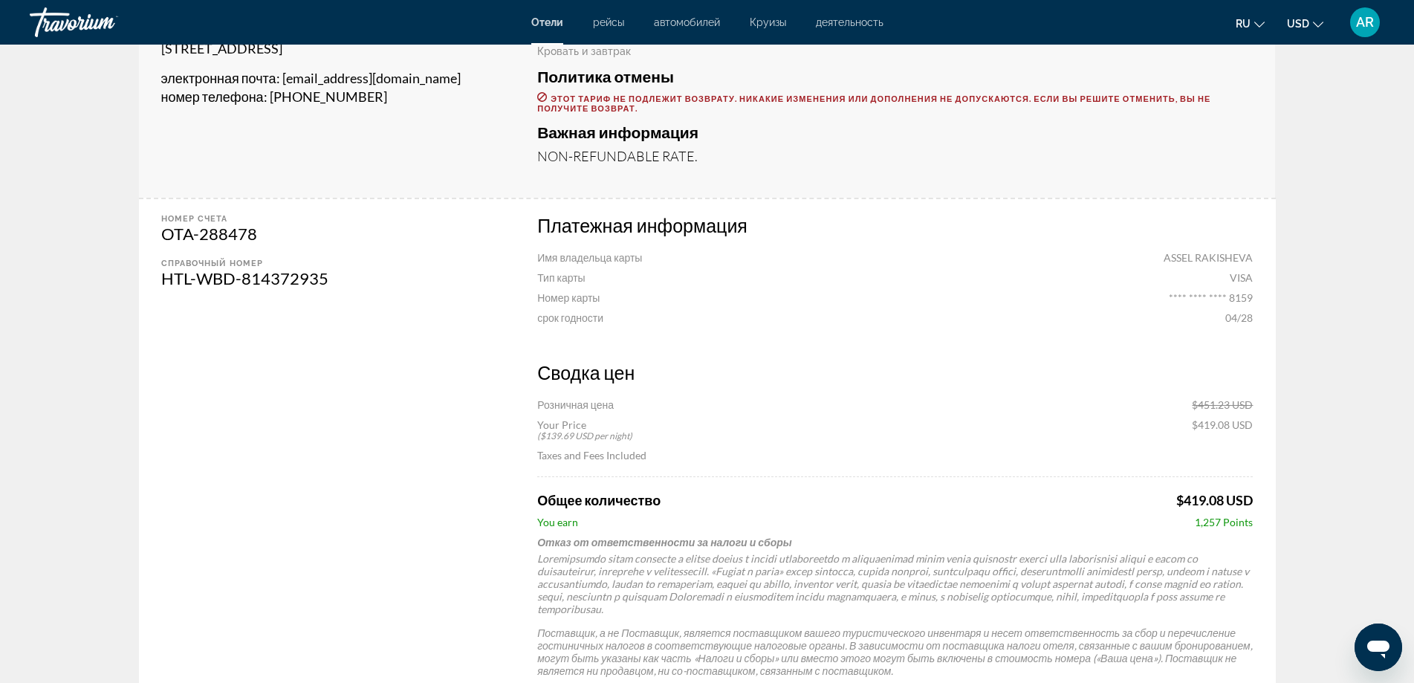
scroll to position [493, 0]
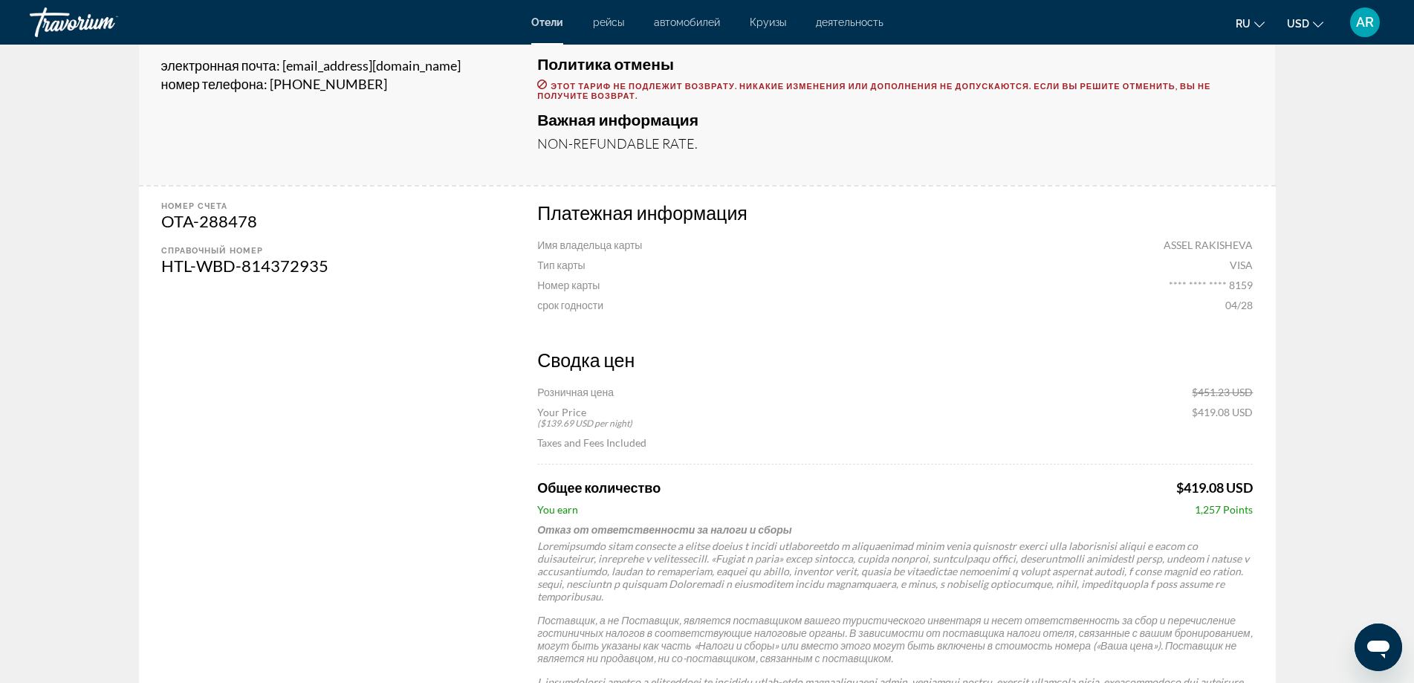
click at [1319, 481] on app-hotel-booking-confirmation "Ваш заказ был успешным! Ниже вы можете найти сводку вашего бронирования. распеч…" at bounding box center [707, 168] width 1414 height 1234
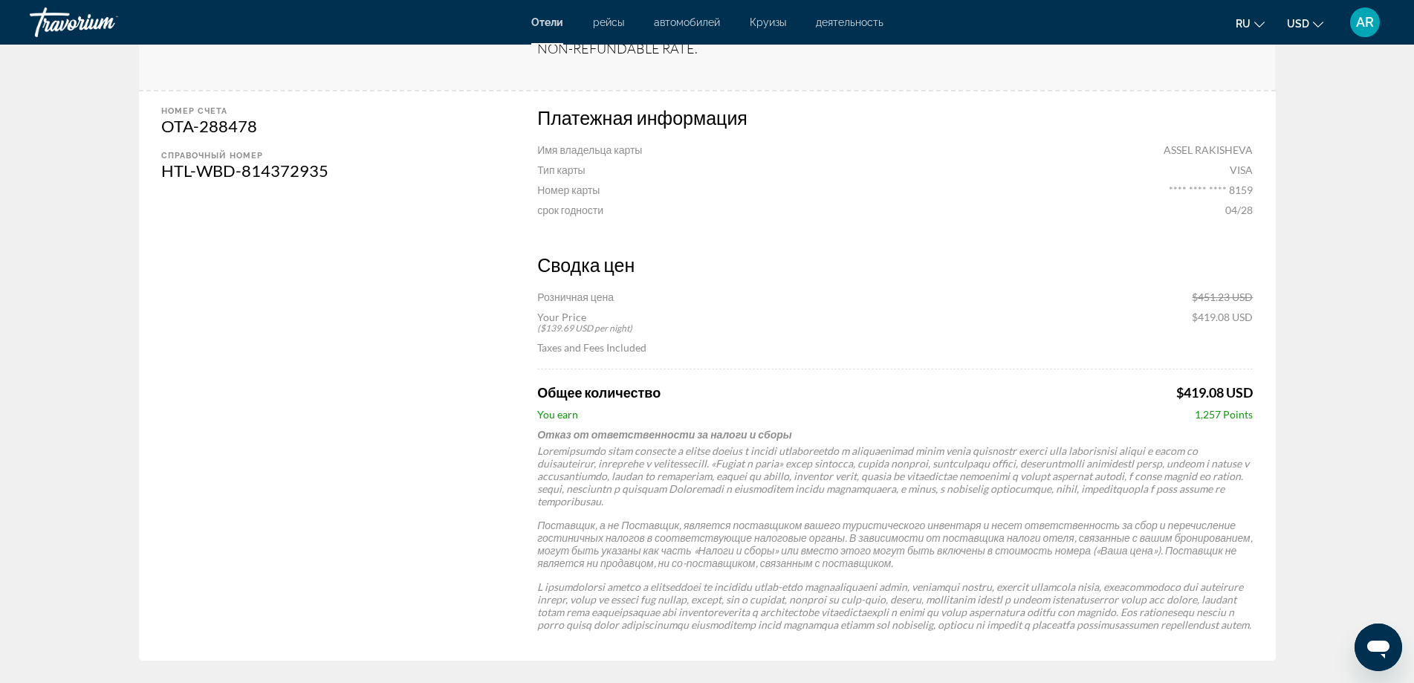
scroll to position [568, 0]
